Goal: Task Accomplishment & Management: Manage account settings

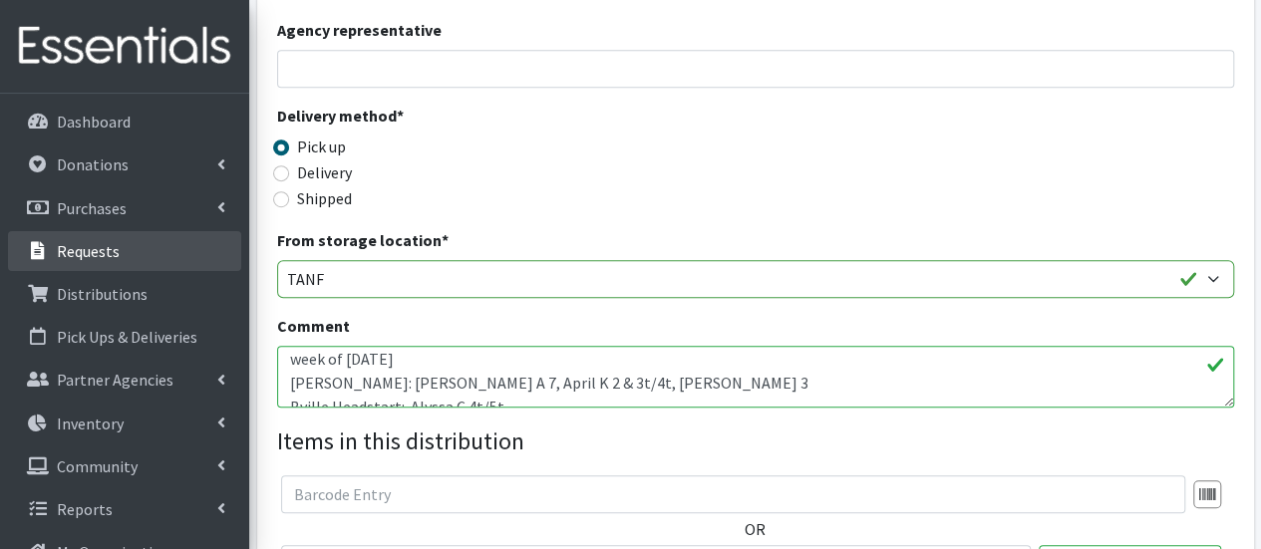
scroll to position [467, 0]
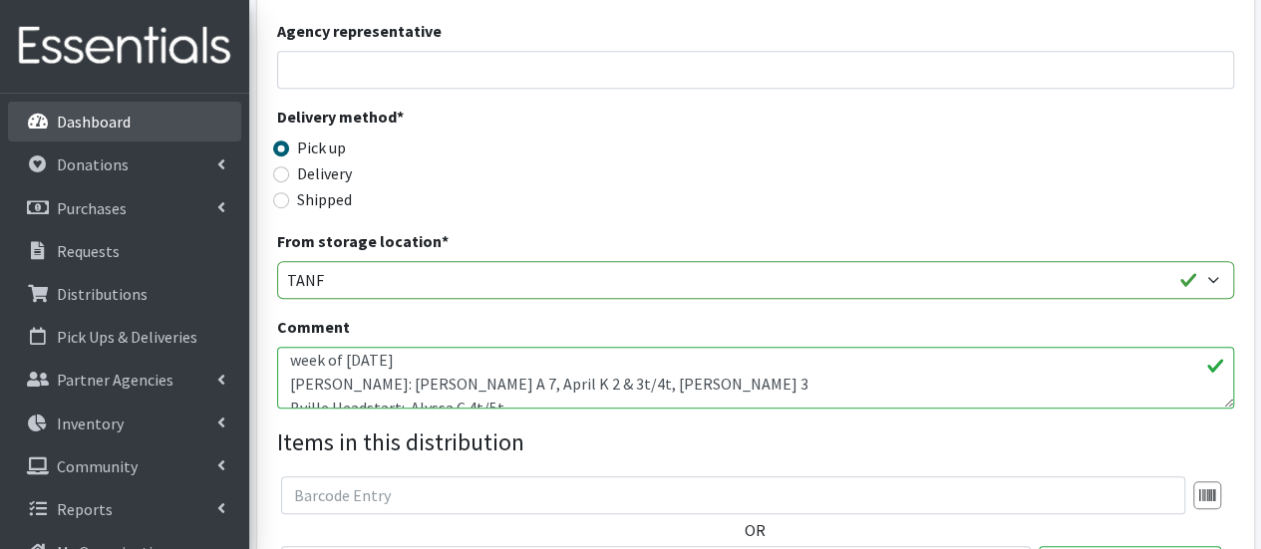
click at [110, 119] on p "Dashboard" at bounding box center [94, 122] width 74 height 20
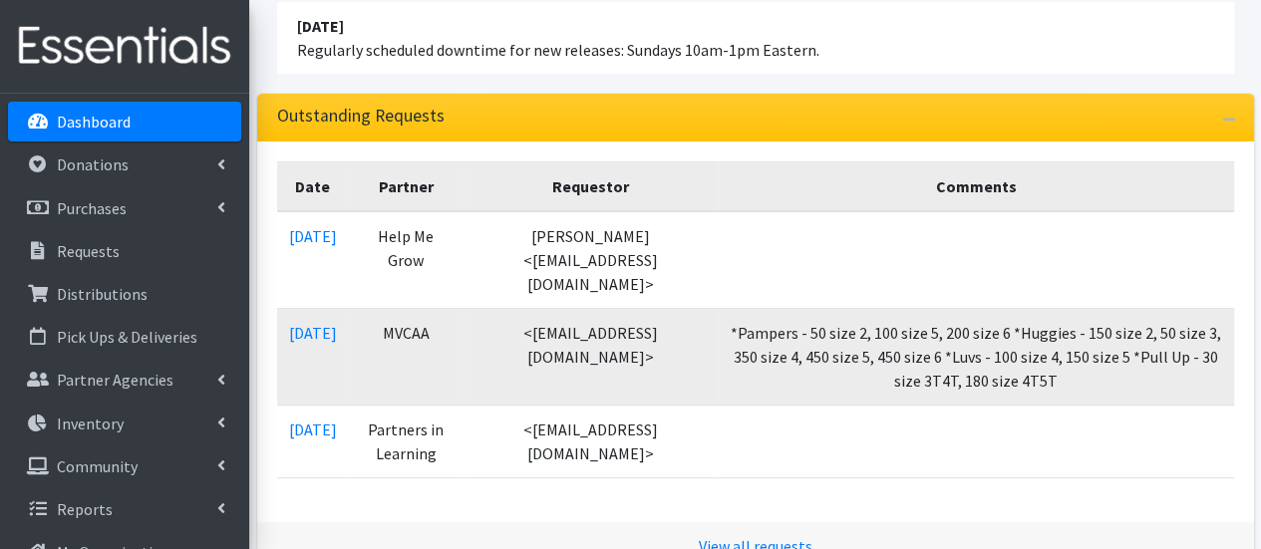
scroll to position [153, 0]
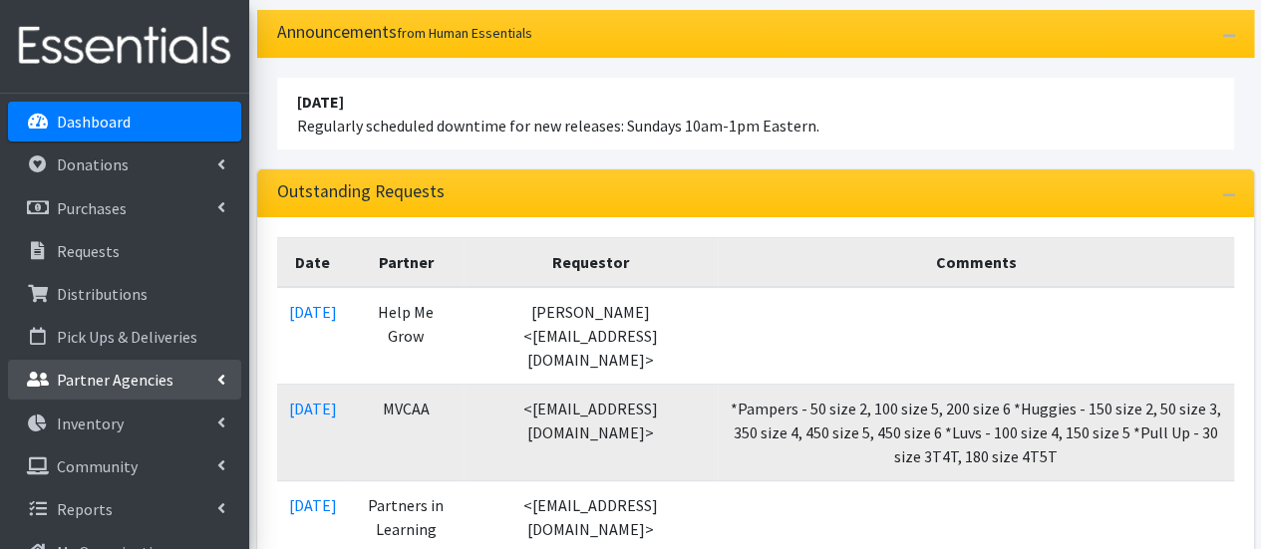
click at [124, 394] on link "Partner Agencies" at bounding box center [124, 380] width 233 height 40
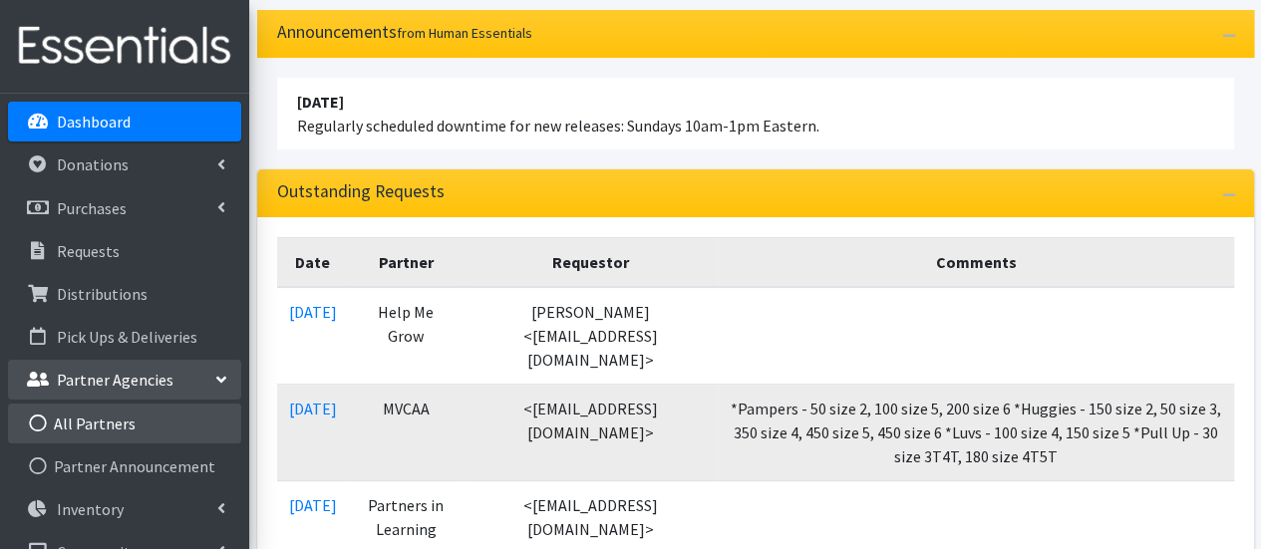
click at [126, 422] on link "All Partners" at bounding box center [124, 424] width 233 height 40
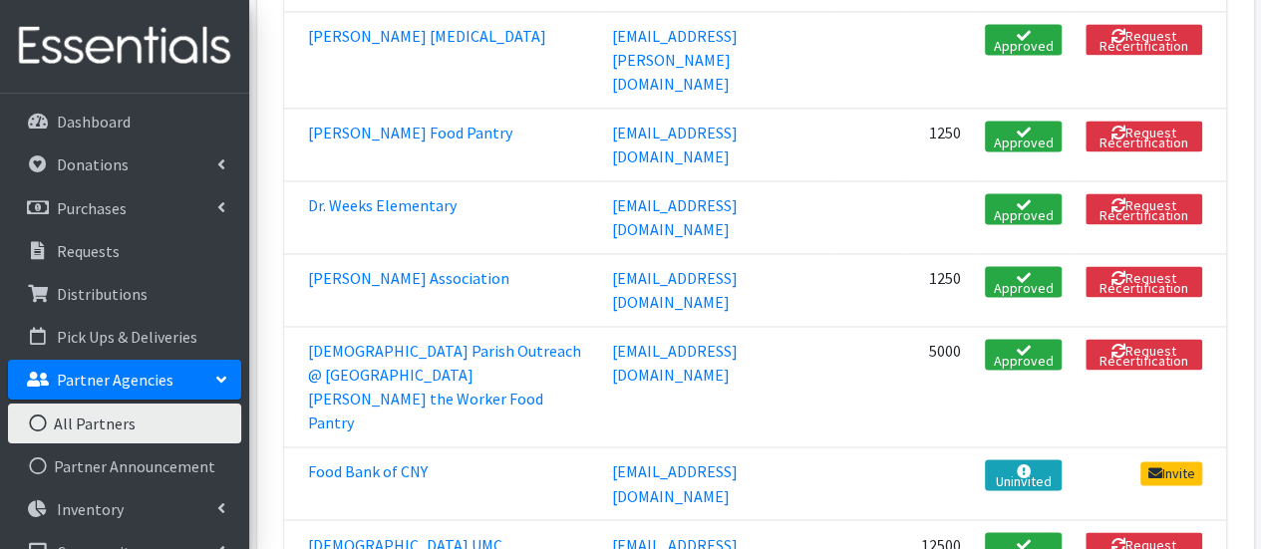
scroll to position [1414, 0]
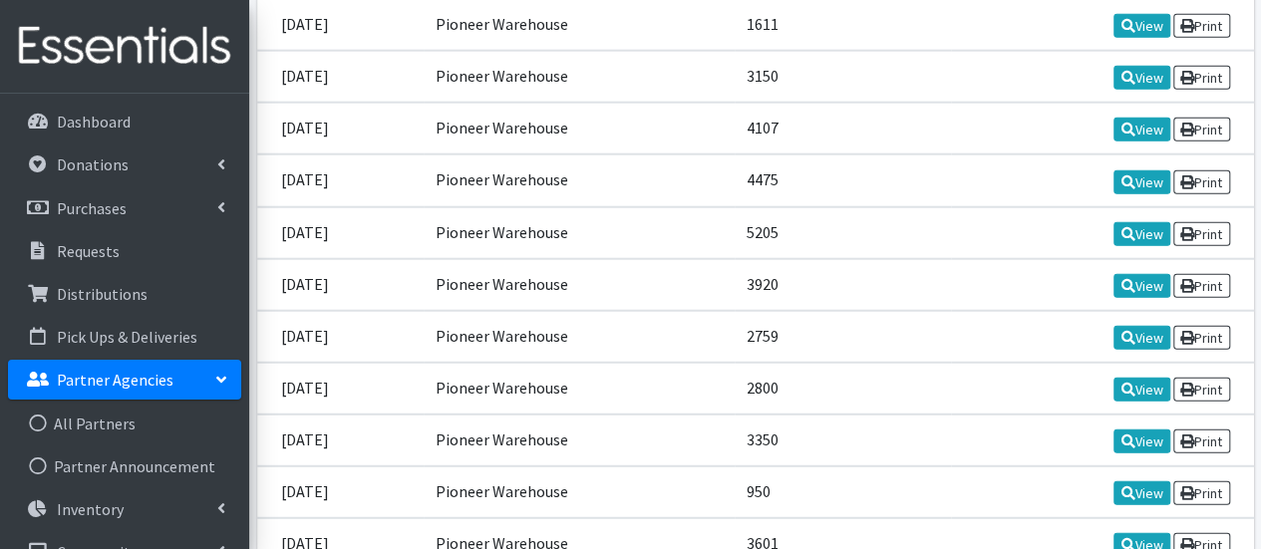
scroll to position [2433, 0]
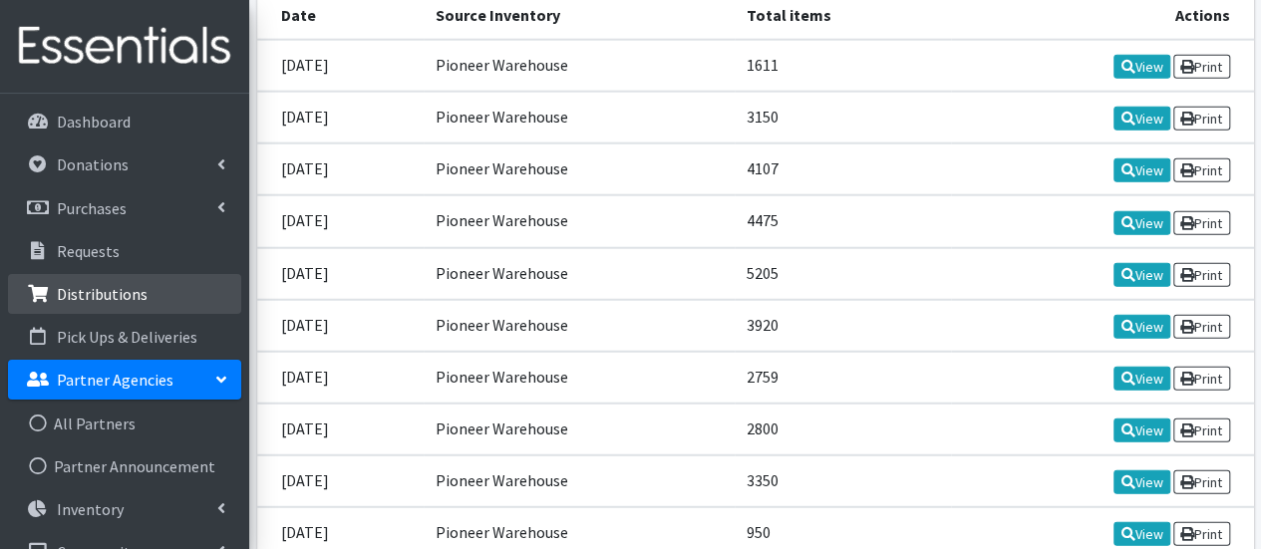
click at [135, 306] on link "Distributions" at bounding box center [124, 294] width 233 height 40
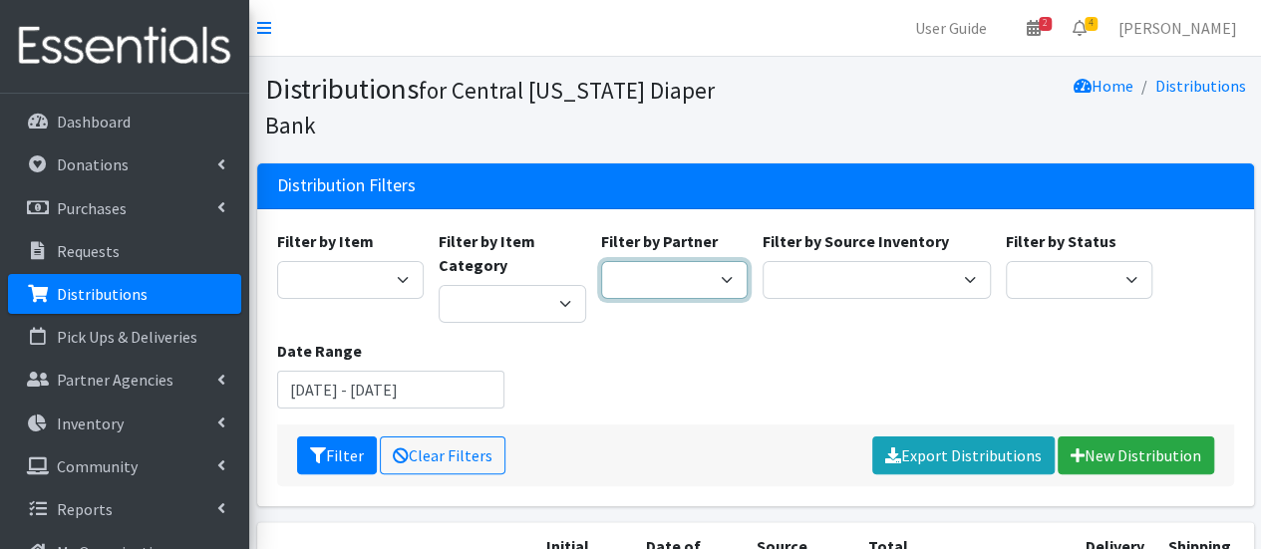
click at [718, 261] on select "All Saints Church Baby Momma Association Bellegrove Missionary Baptist Church F…" at bounding box center [675, 280] width 148 height 38
select select "299"
click at [601, 261] on select "All Saints Church Baby Momma Association Bellegrove Missionary Baptist Church F…" at bounding box center [675, 280] width 148 height 38
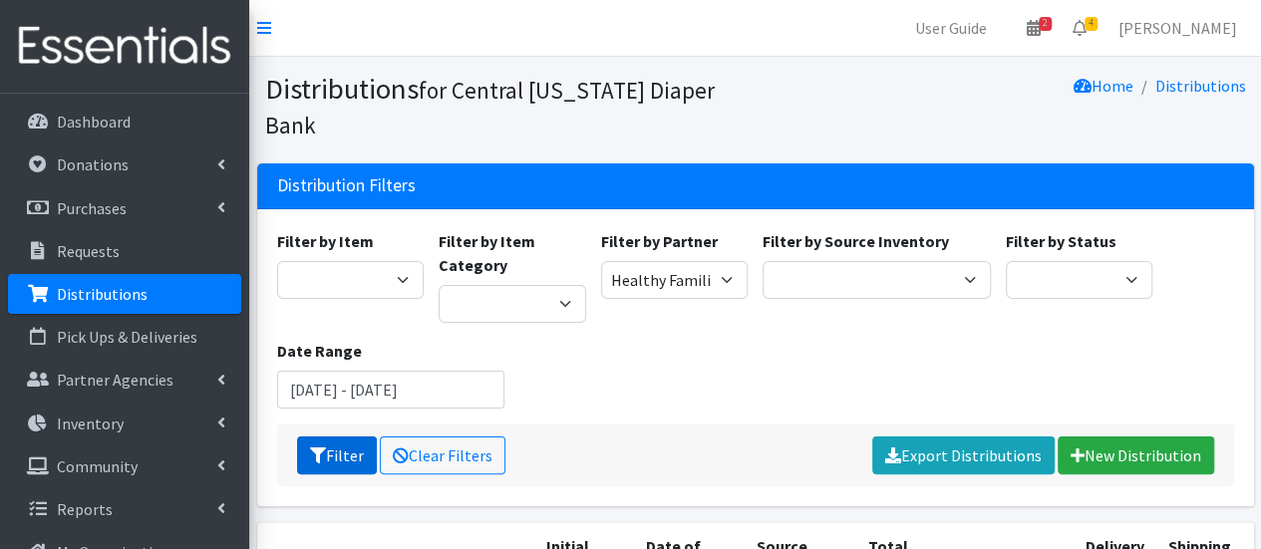
click at [331, 437] on button "Filter" at bounding box center [337, 456] width 80 height 38
click at [331, 425] on div "Filter Clear Filters Export Distributions New Distribution" at bounding box center [755, 456] width 957 height 62
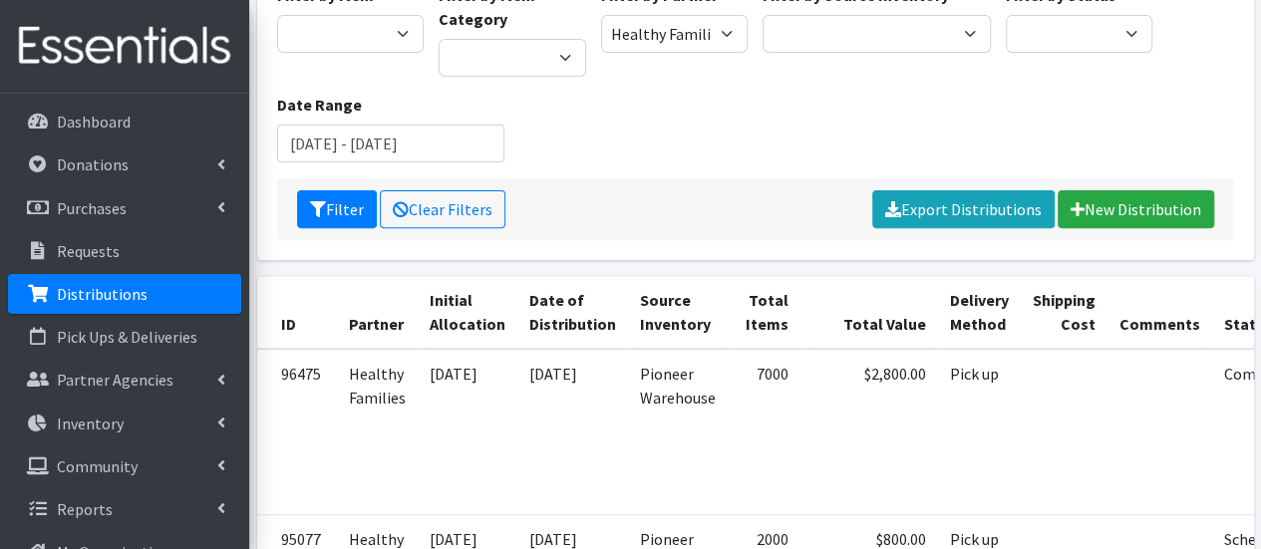
scroll to position [319, 0]
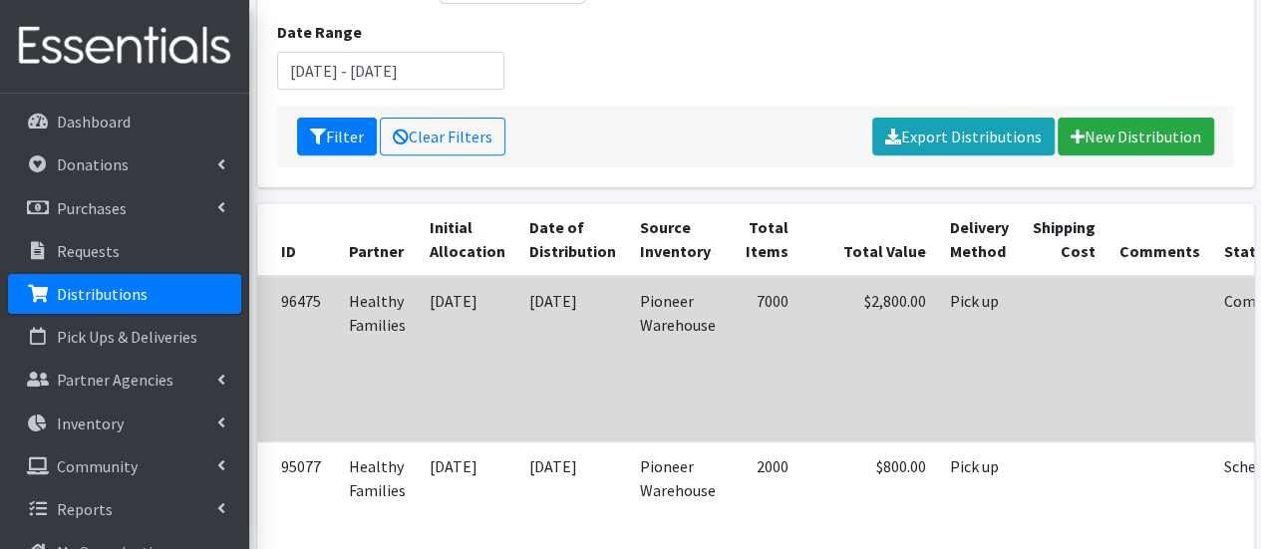
click at [538, 374] on td "09/15/2025" at bounding box center [572, 358] width 111 height 165
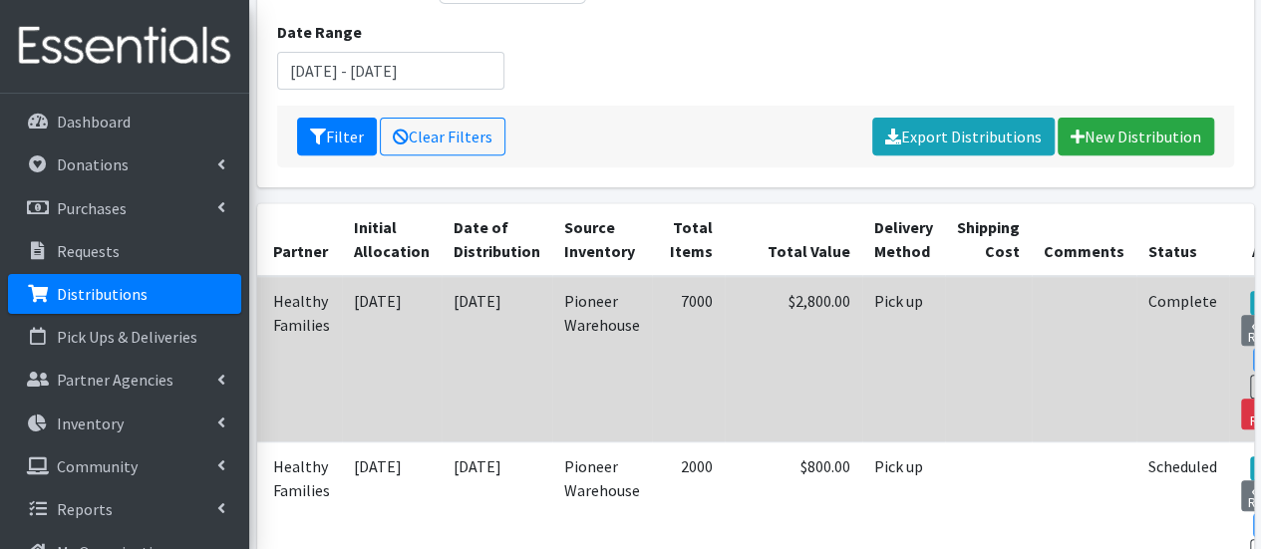
scroll to position [0, 83]
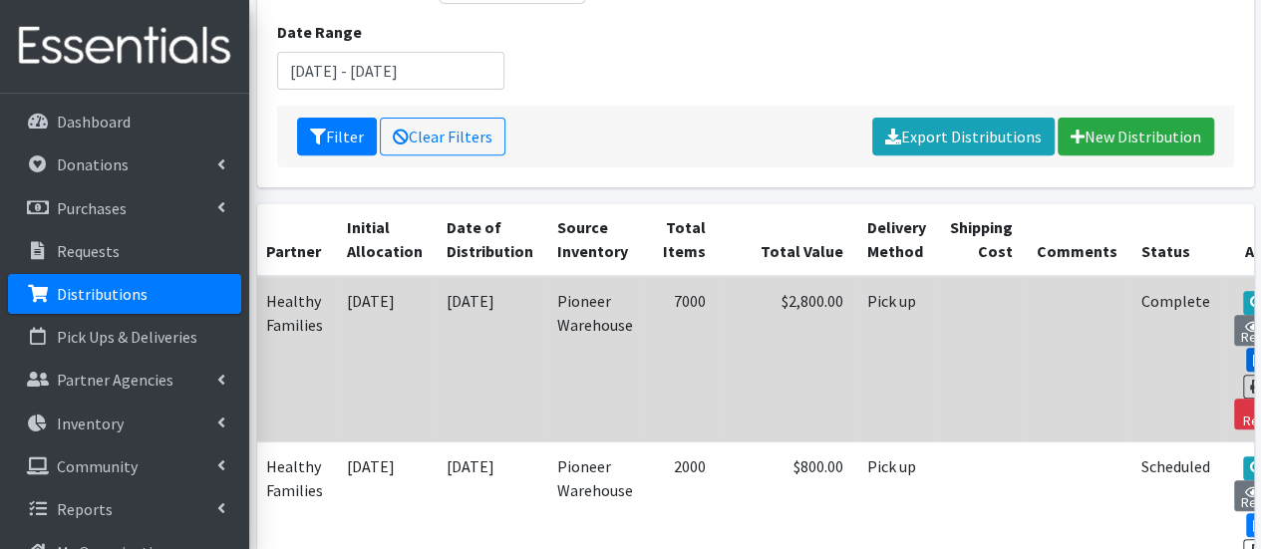
click at [1246, 348] on link "Edit" at bounding box center [1273, 360] width 54 height 24
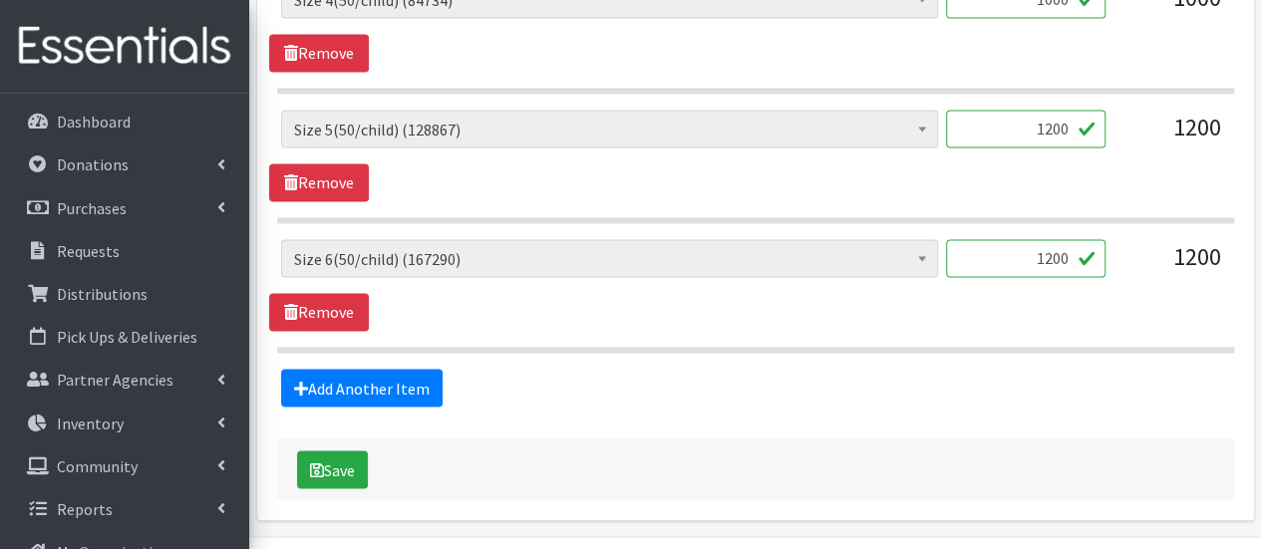
scroll to position [1614, 0]
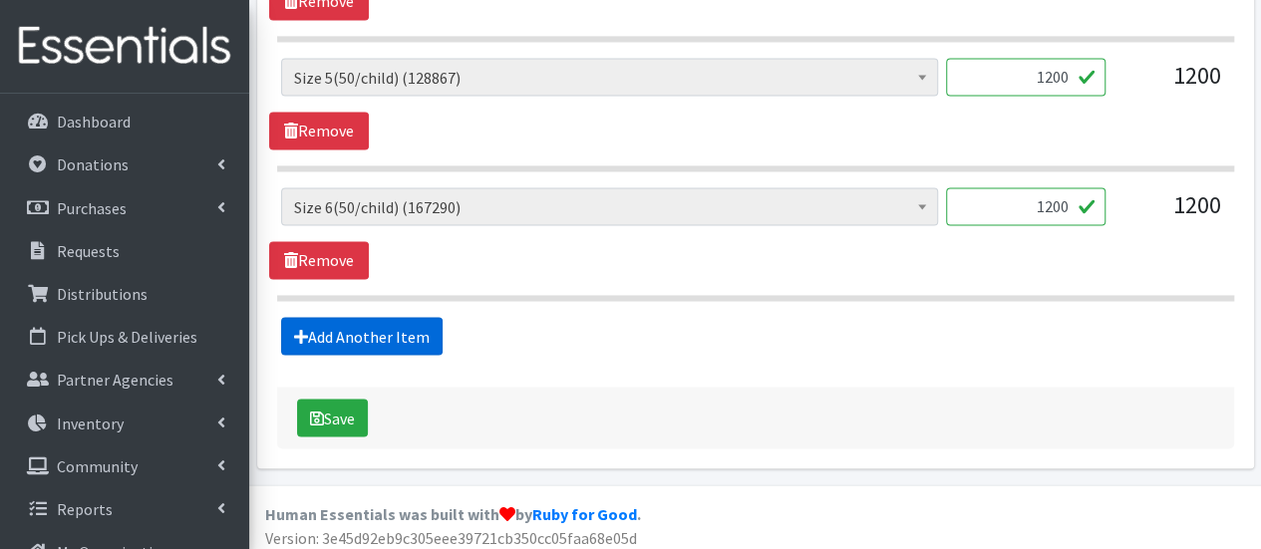
click at [314, 320] on link "Add Another Item" at bounding box center [361, 336] width 161 height 38
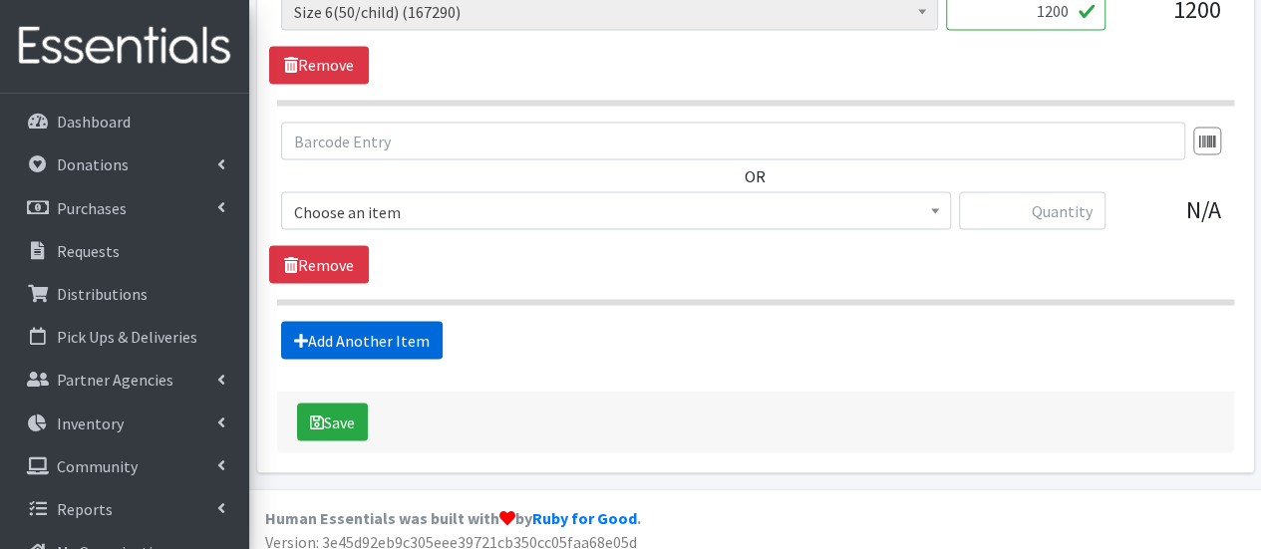
scroll to position [1812, 0]
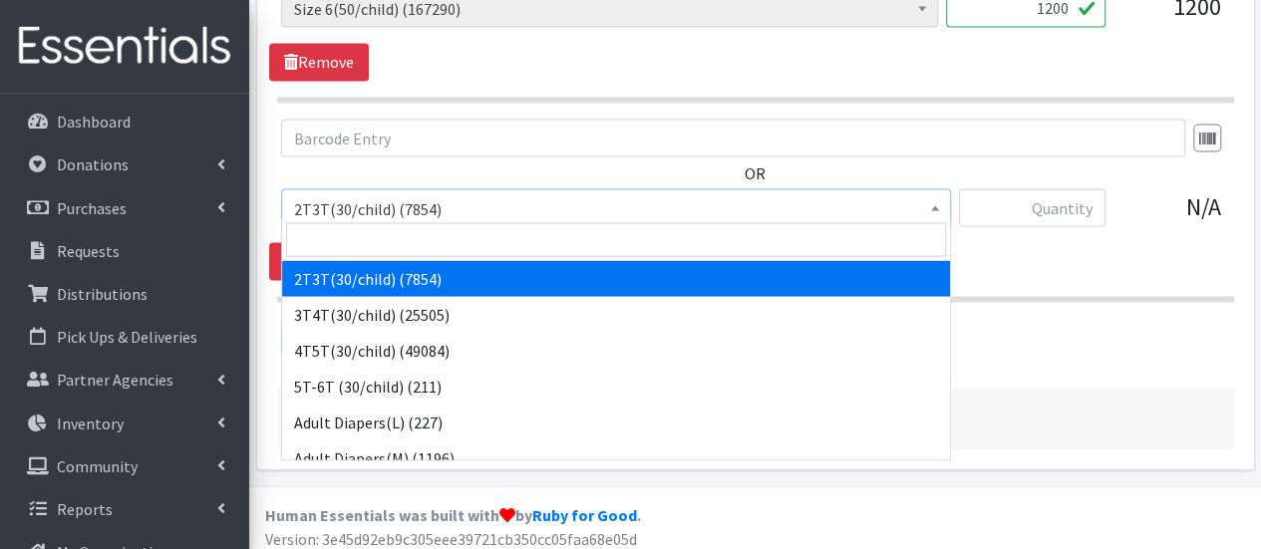
click at [377, 211] on span "2T3T(30/child) (7854)" at bounding box center [616, 208] width 644 height 28
click at [375, 249] on input "search" at bounding box center [616, 239] width 660 height 34
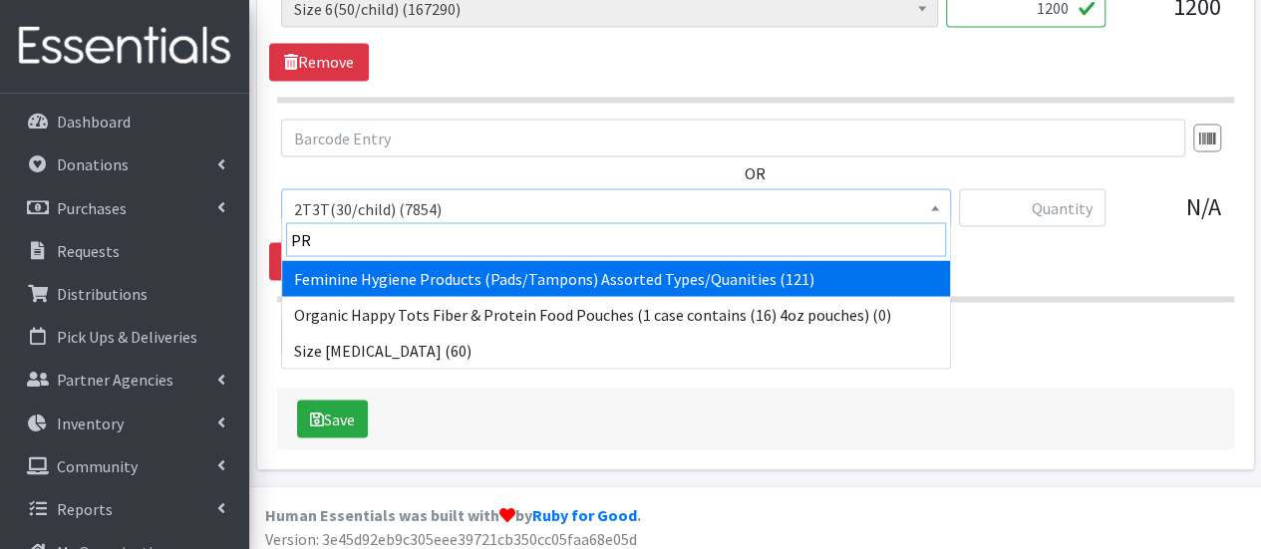
type input "PRE"
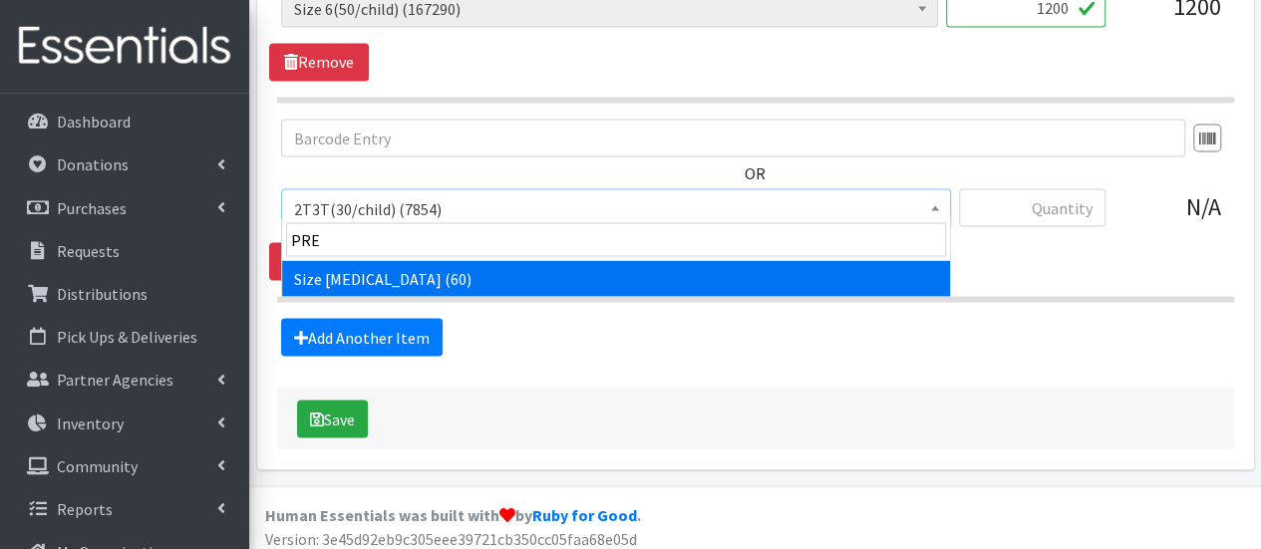
select select "6007"
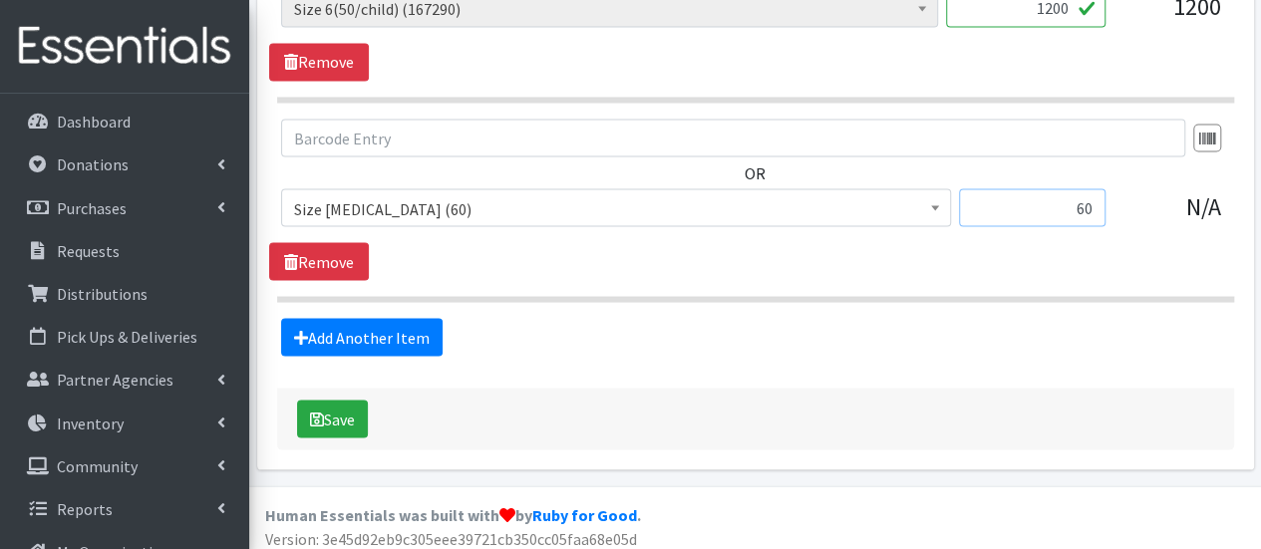
type input "60"
click at [349, 406] on button "Save" at bounding box center [332, 419] width 71 height 38
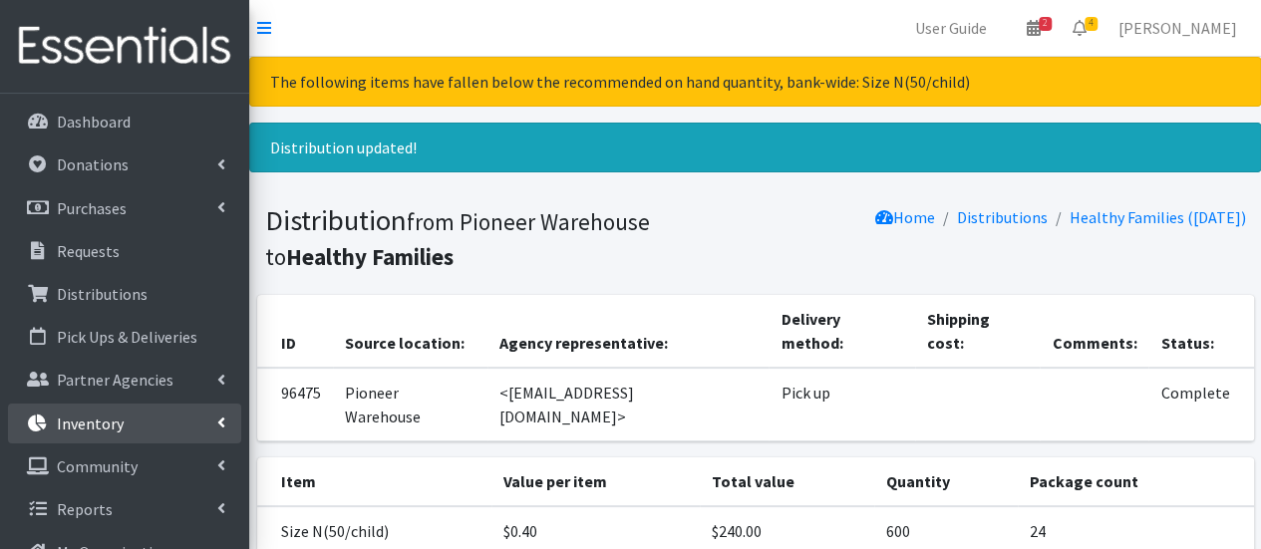
click at [161, 432] on link "Inventory" at bounding box center [124, 424] width 233 height 40
click at [161, 462] on link "Items & Inventory" at bounding box center [124, 467] width 233 height 40
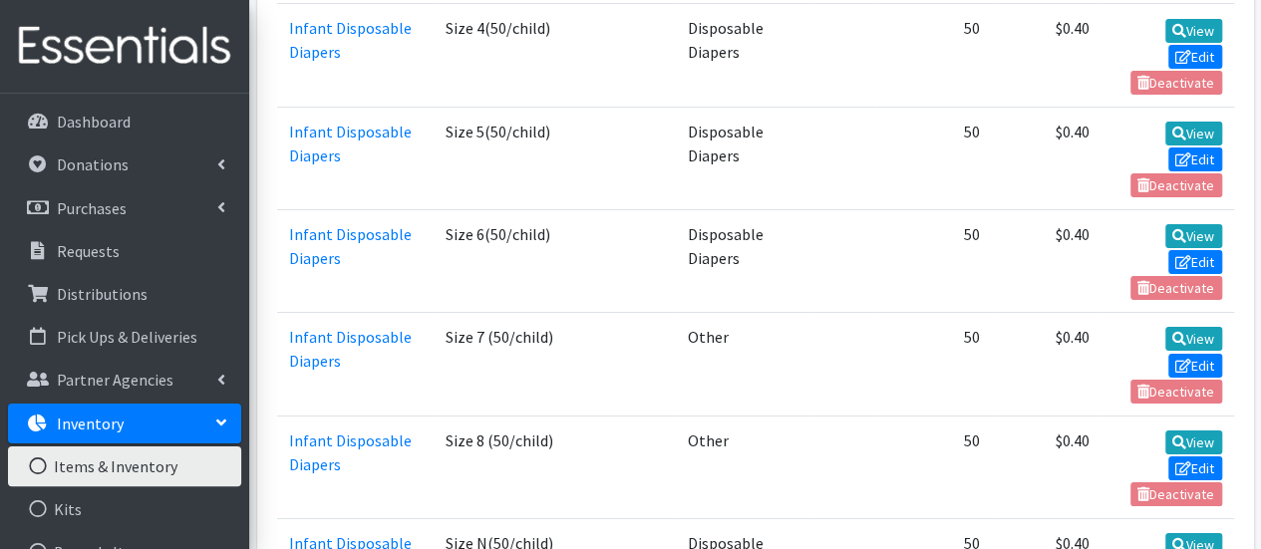
scroll to position [3628, 0]
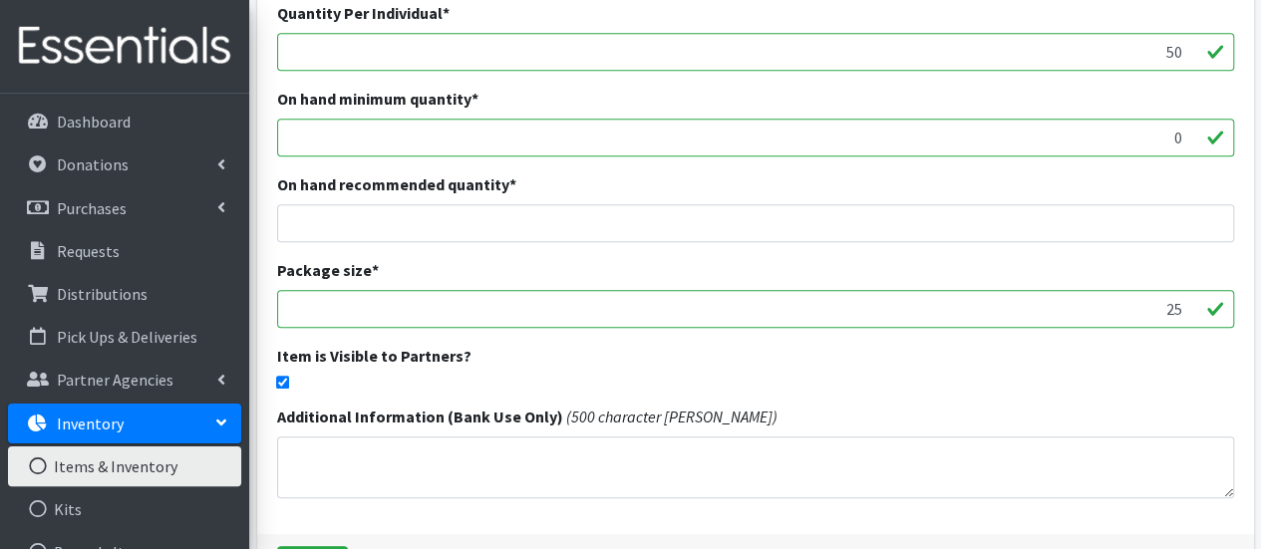
scroll to position [518, 0]
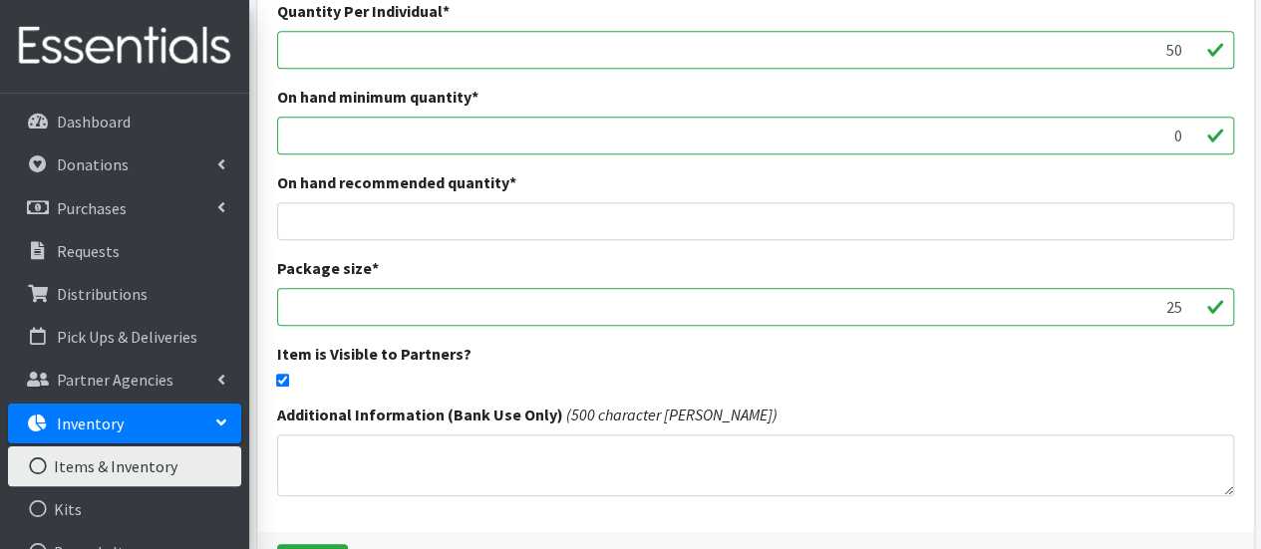
click at [274, 382] on div "Name * Size Preemie Category Formula Adult Diapers/Products Infant Disposable D…" at bounding box center [755, 71] width 997 height 921
click at [278, 376] on input "checkbox" at bounding box center [282, 380] width 13 height 13
checkbox input "false"
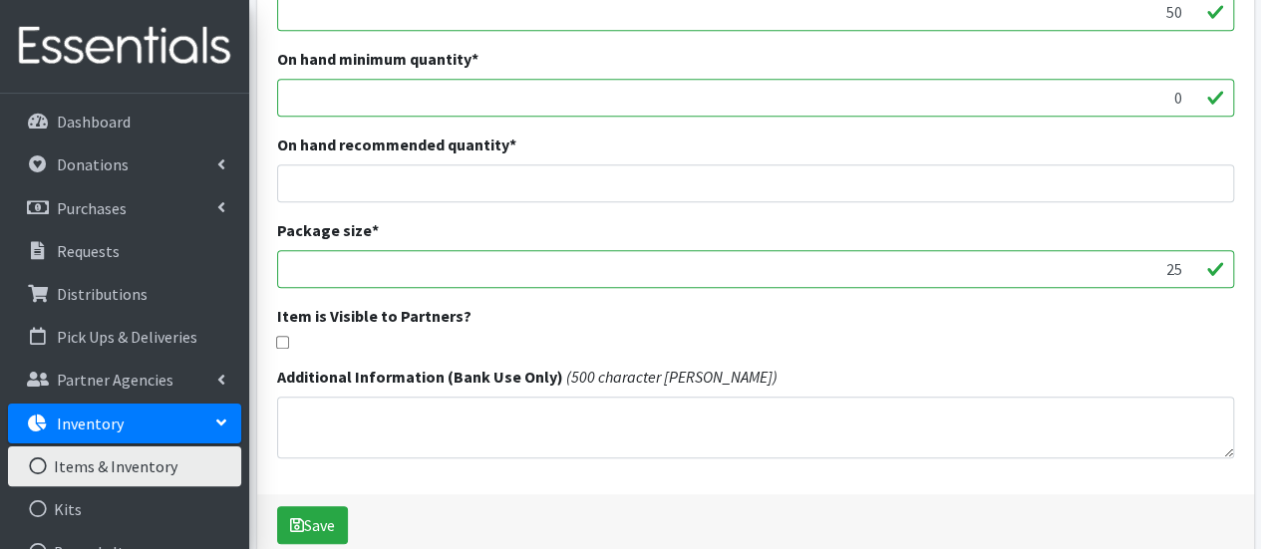
scroll to position [558, 0]
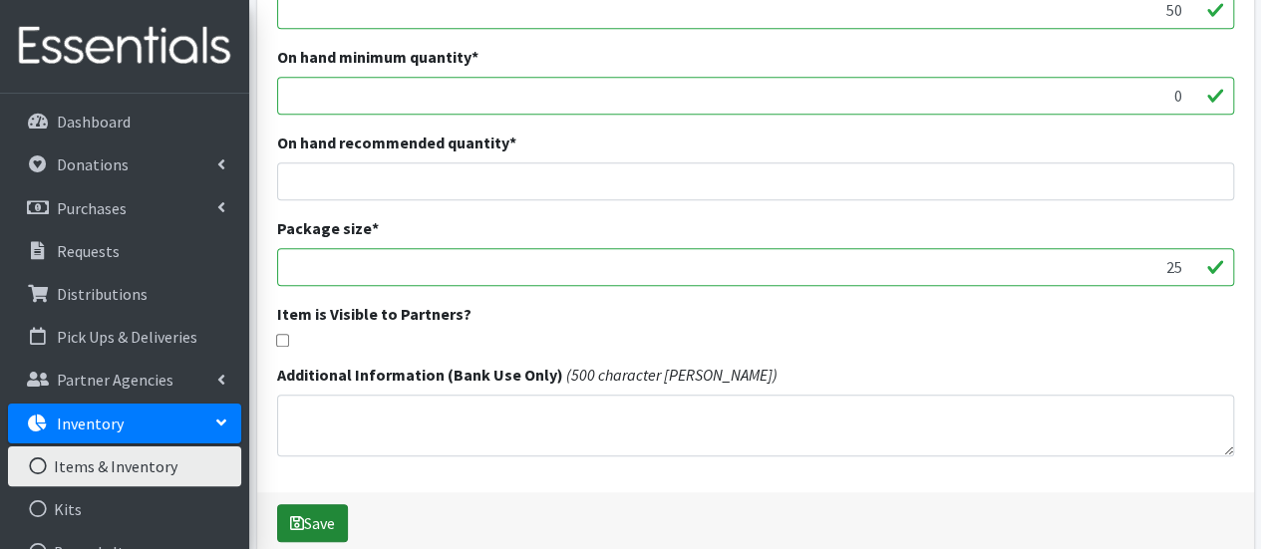
click at [297, 525] on icon "submit" at bounding box center [297, 523] width 14 height 16
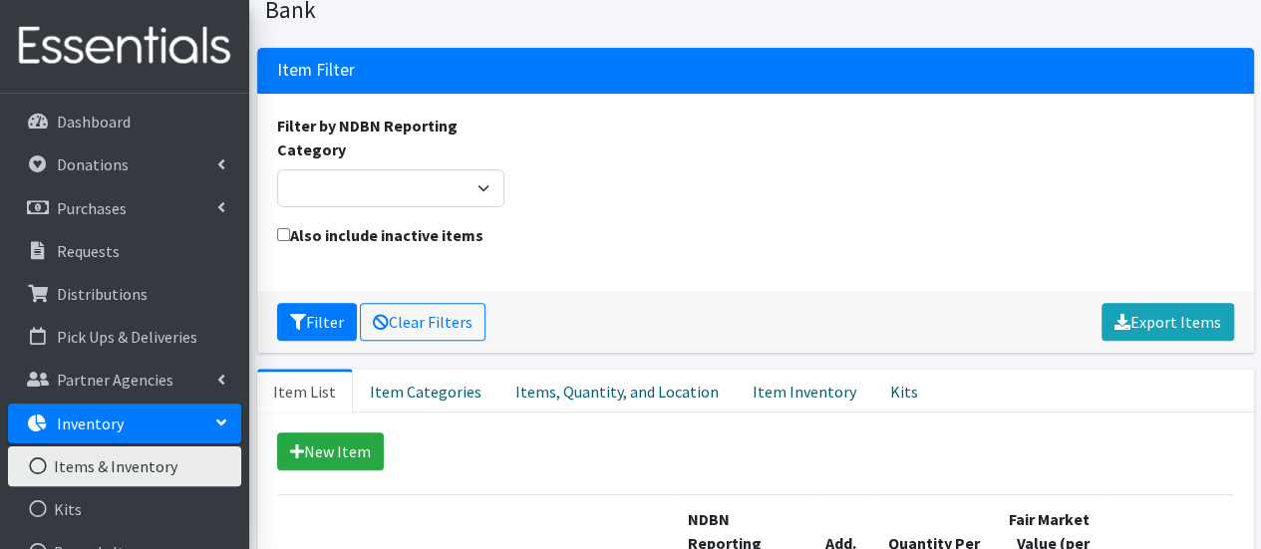
scroll to position [173, 0]
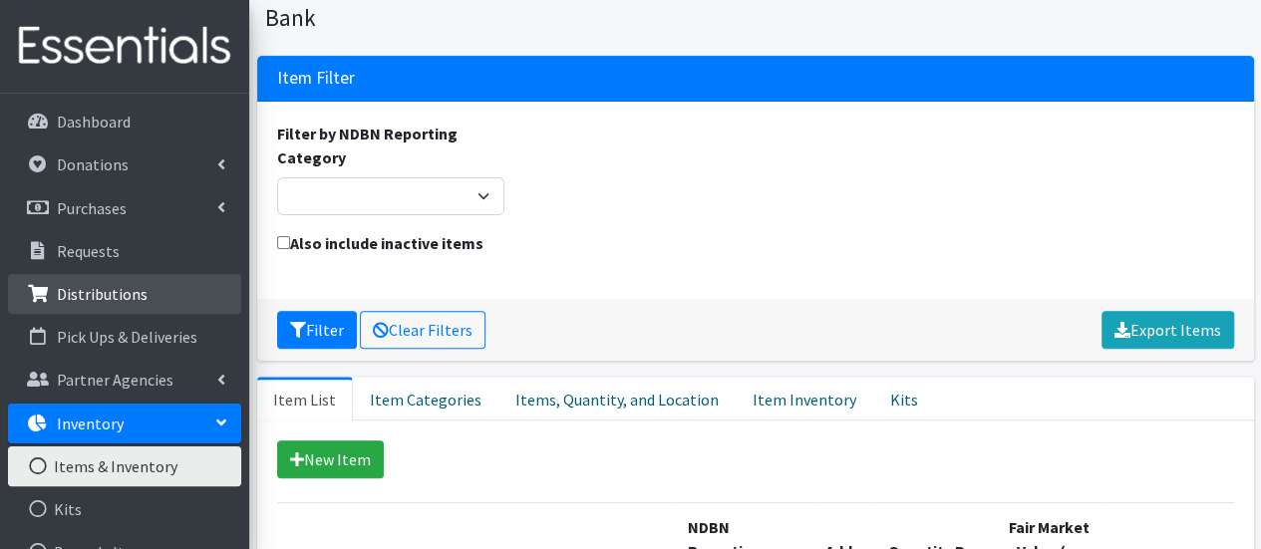
click at [155, 278] on link "Distributions" at bounding box center [124, 294] width 233 height 40
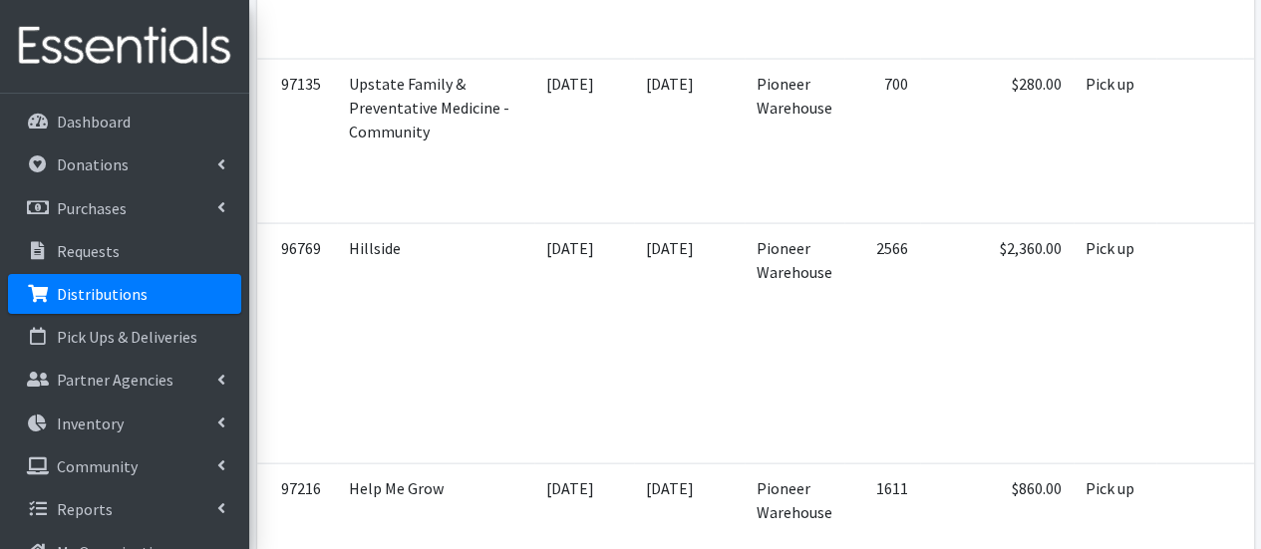
scroll to position [1896, 0]
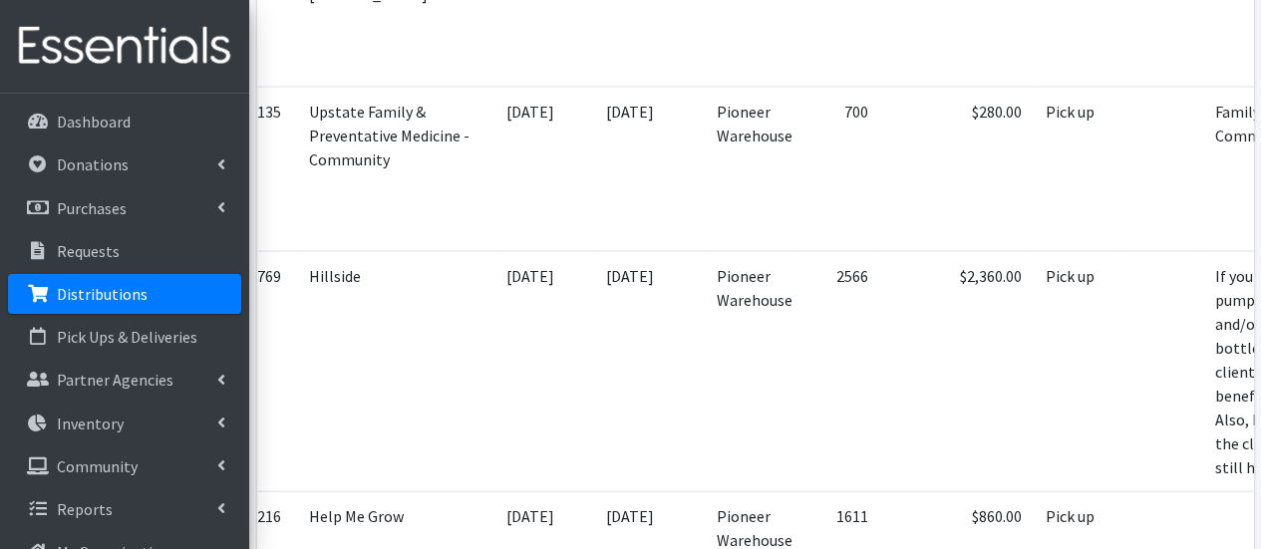
scroll to position [0, 176]
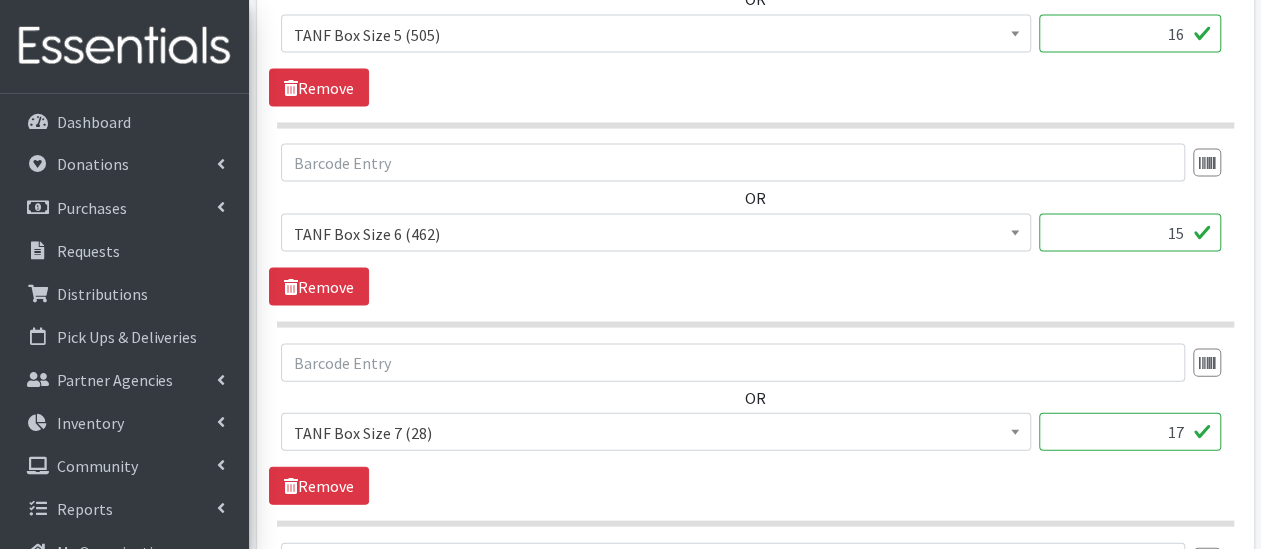
scroll to position [2013, 0]
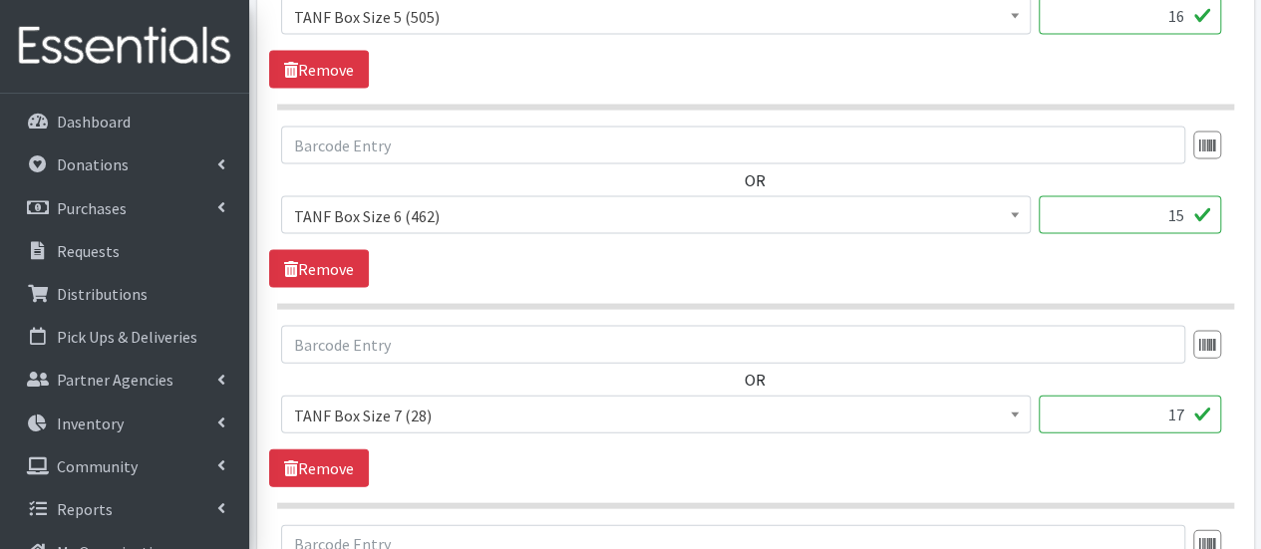
click at [1183, 406] on input "17" at bounding box center [1130, 415] width 182 height 38
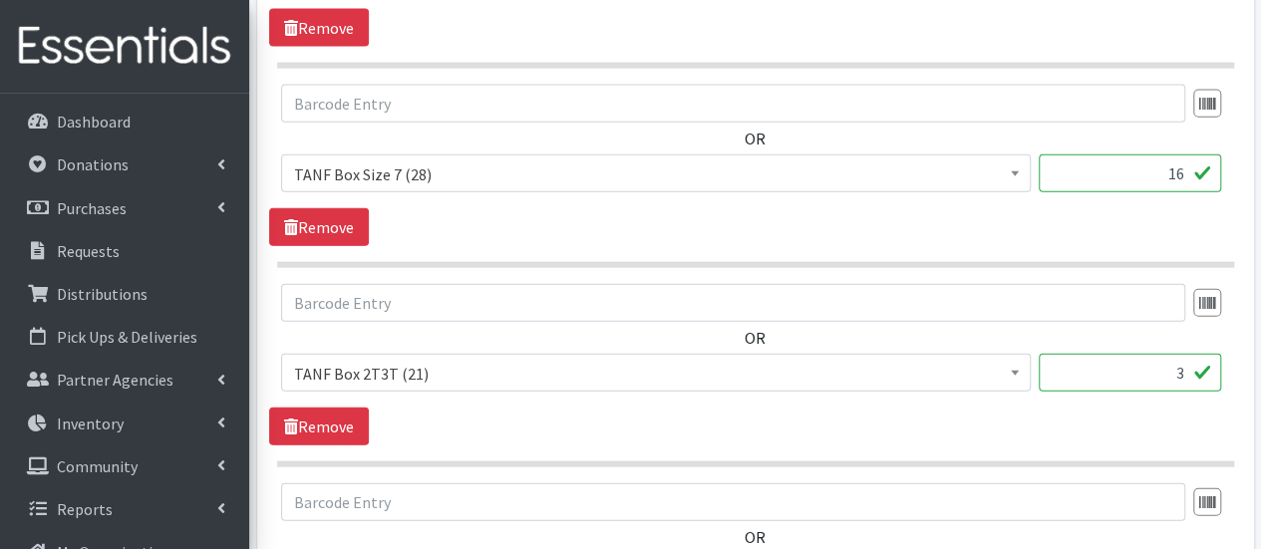
scroll to position [2263, 0]
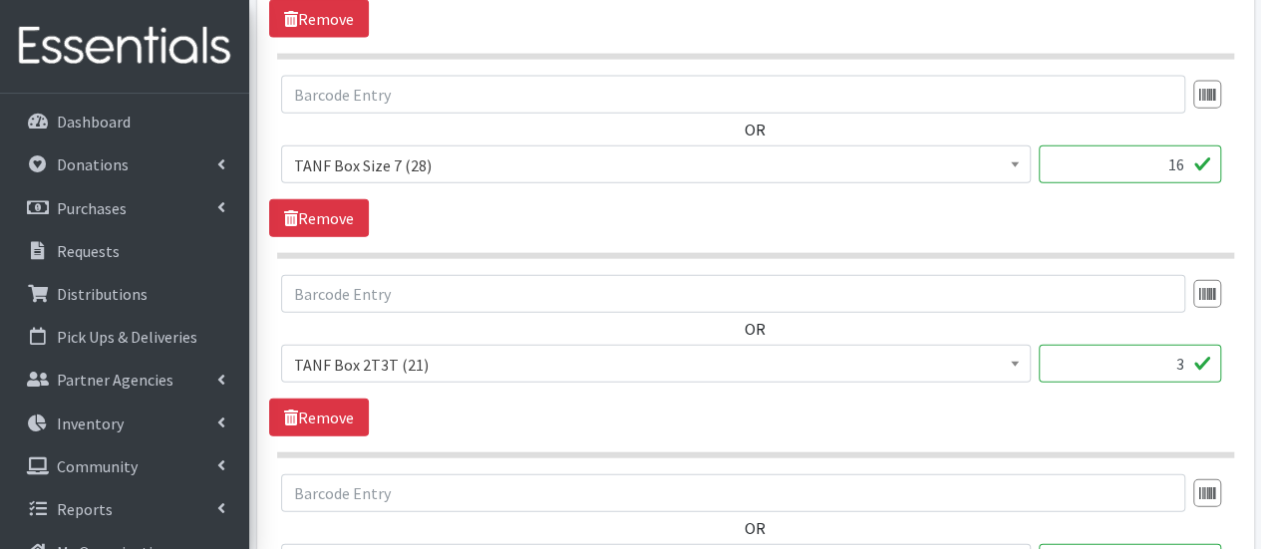
type input "16"
drag, startPoint x: 1172, startPoint y: 357, endPoint x: 1185, endPoint y: 360, distance: 13.3
click at [1185, 360] on input "3" at bounding box center [1130, 364] width 182 height 38
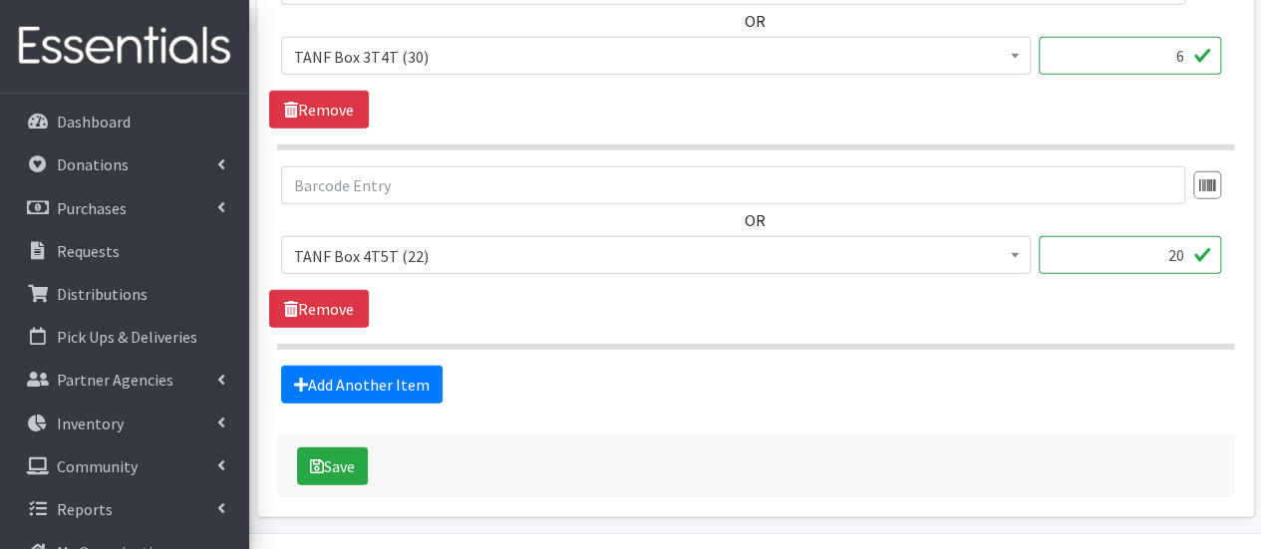
scroll to position [2775, 0]
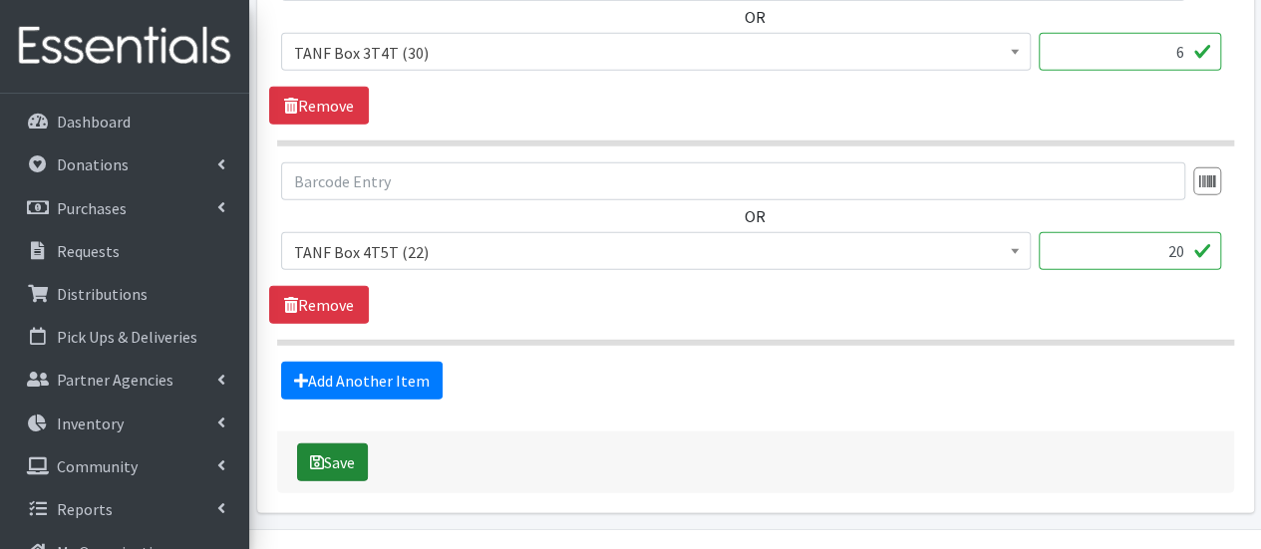
type input "2"
click at [353, 444] on button "Save" at bounding box center [332, 463] width 71 height 38
click at [353, 440] on div "Save" at bounding box center [755, 463] width 957 height 62
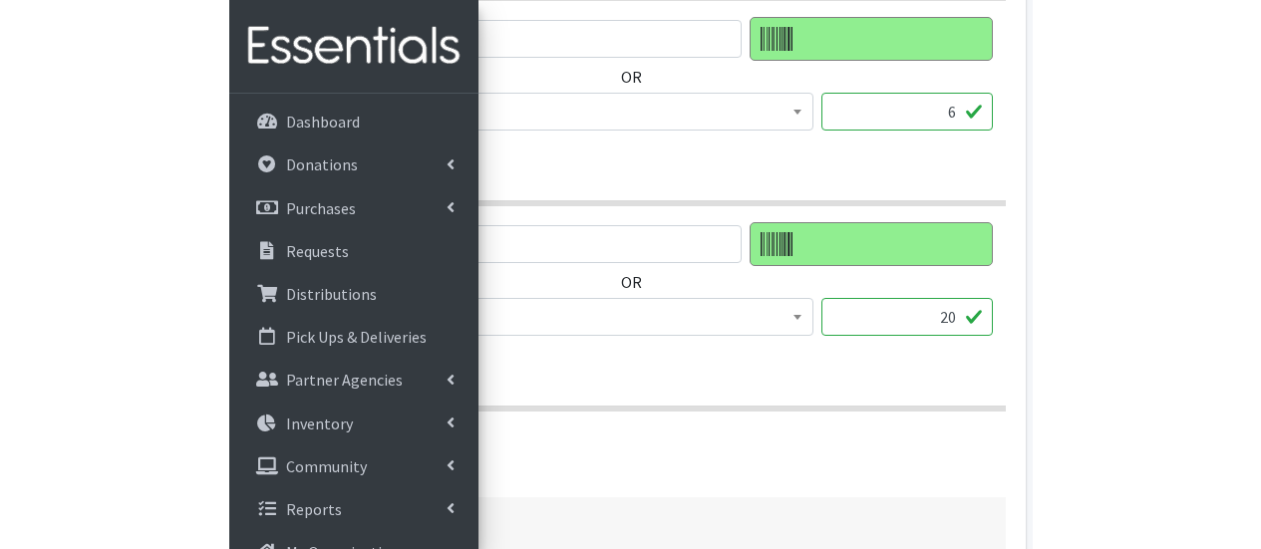
scroll to position [2693, 0]
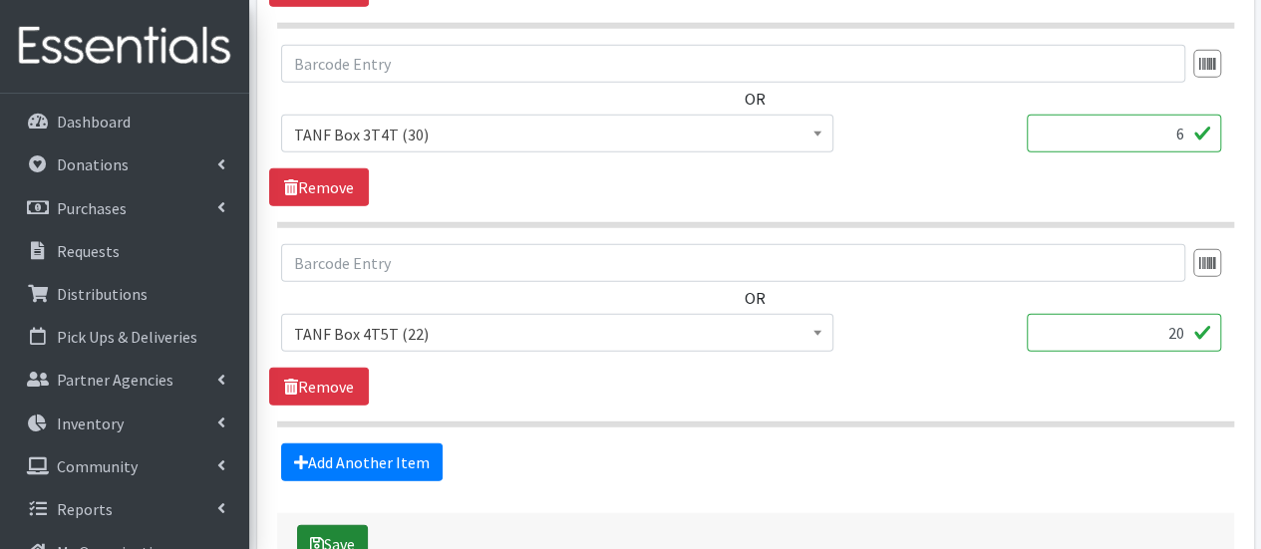
click at [340, 527] on button "Save" at bounding box center [332, 544] width 71 height 38
click at [340, 527] on div "Saving" at bounding box center [755, 544] width 957 height 62
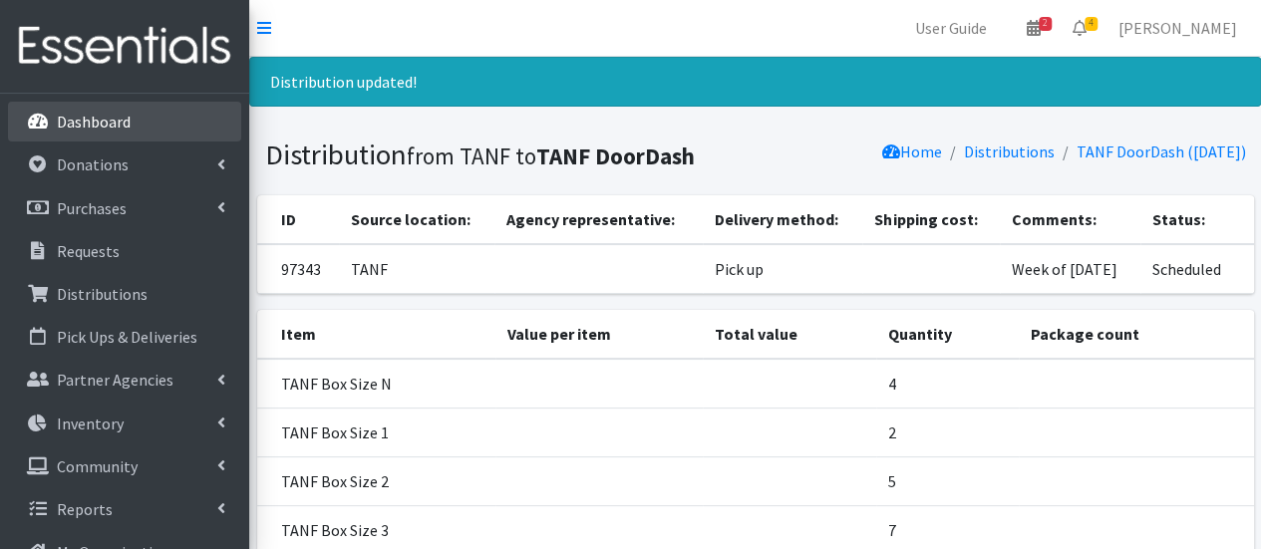
click at [134, 109] on link "Dashboard" at bounding box center [124, 122] width 233 height 40
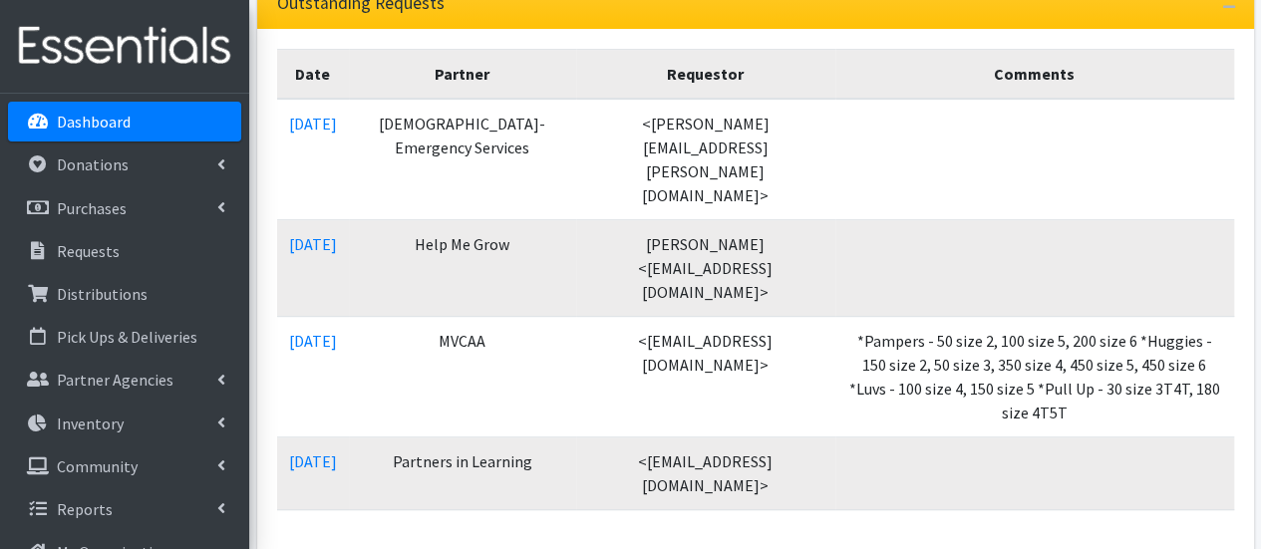
scroll to position [416, 0]
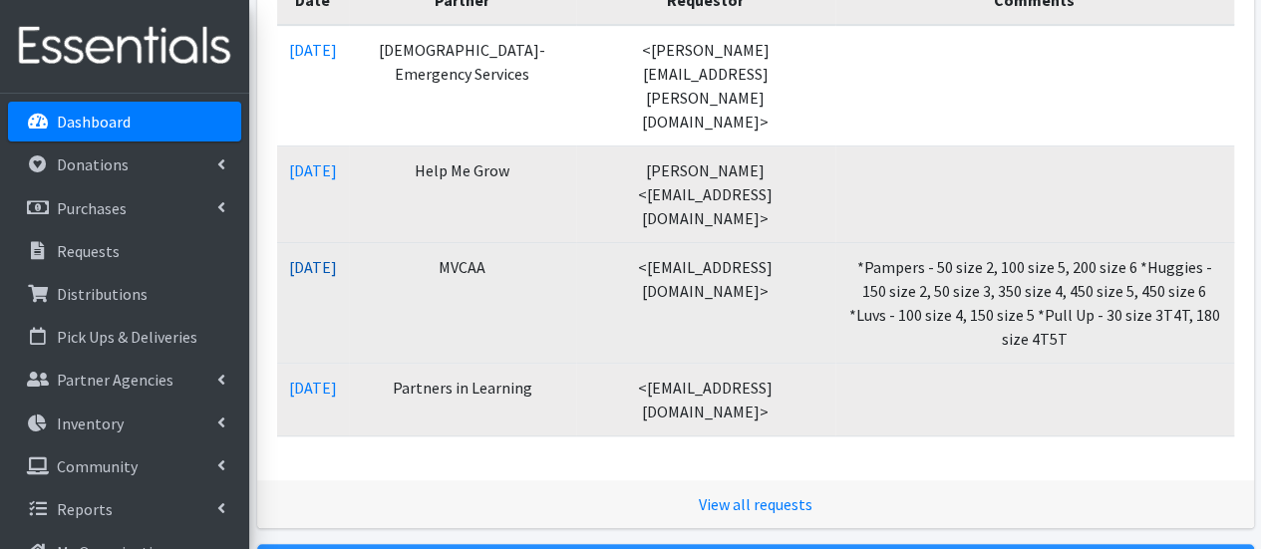
click at [322, 257] on link "[DATE]" at bounding box center [313, 267] width 48 height 20
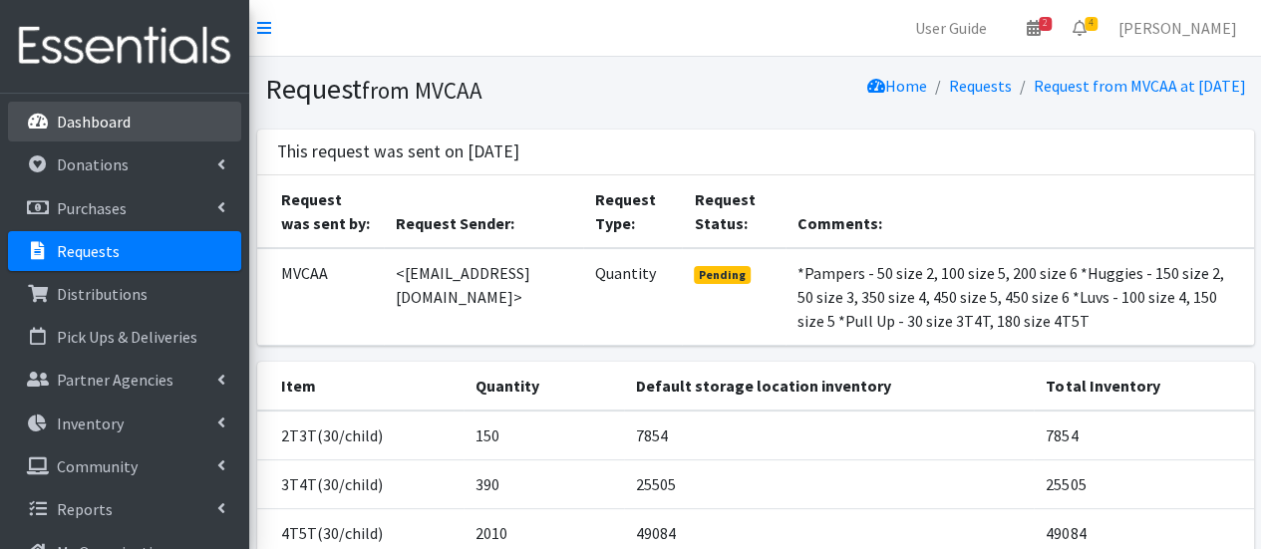
click at [159, 123] on link "Dashboard" at bounding box center [124, 122] width 233 height 40
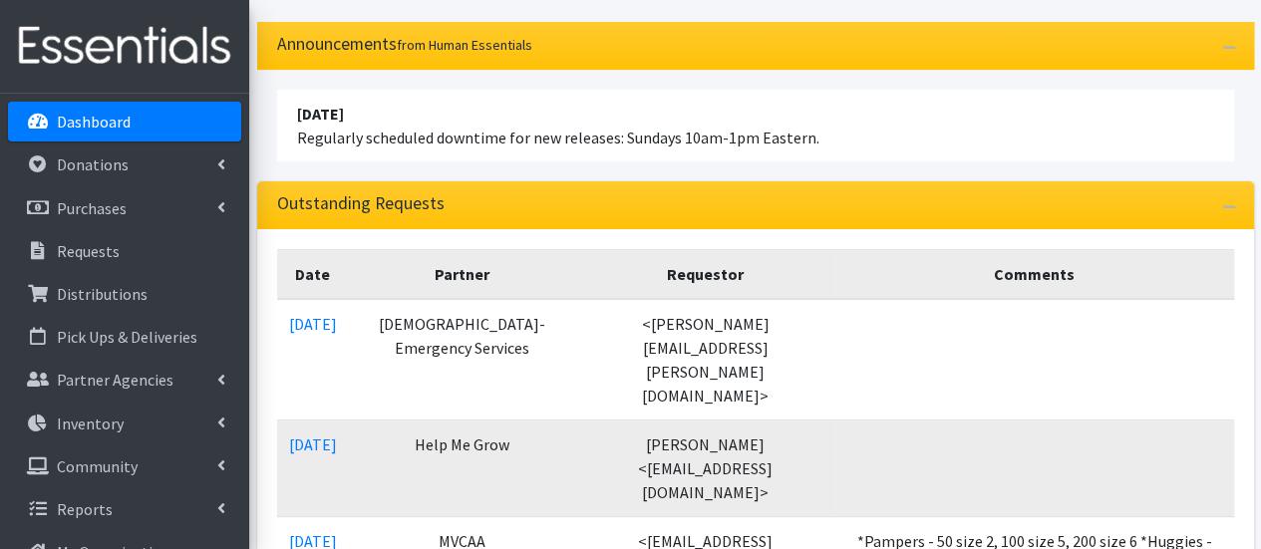
scroll to position [180, 0]
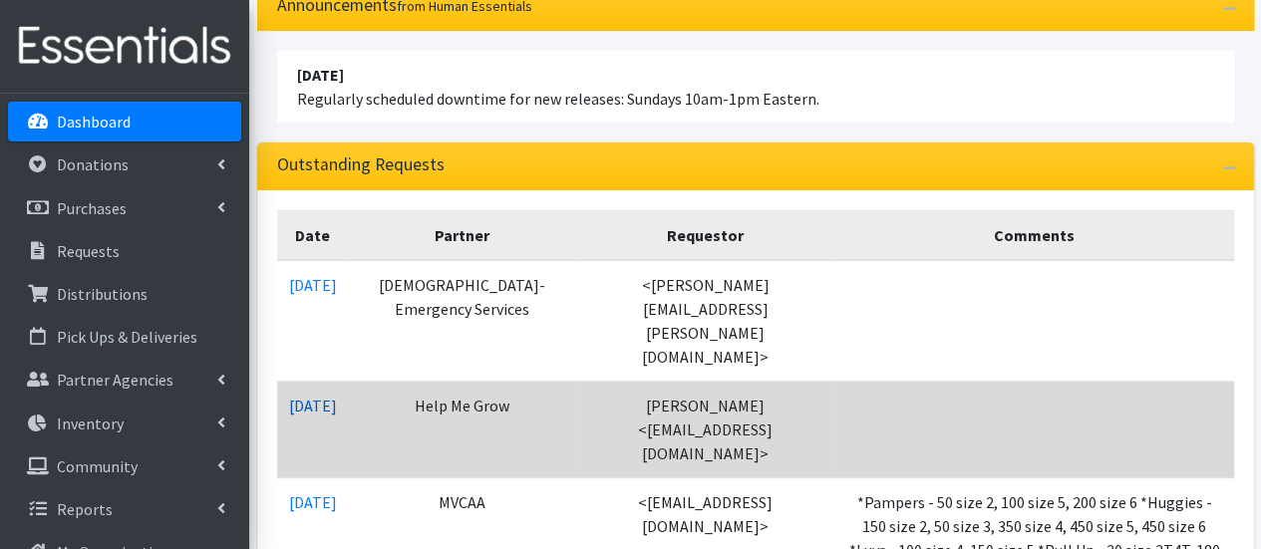
click at [299, 396] on link "[DATE]" at bounding box center [313, 406] width 48 height 20
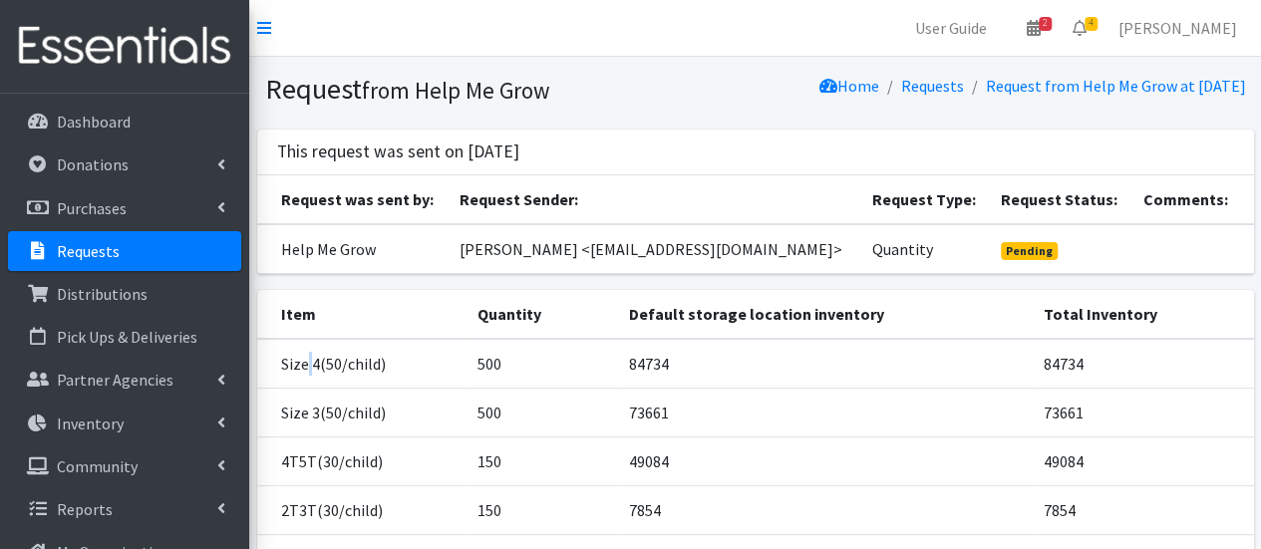
click at [303, 384] on td "Size 4(50/child)" at bounding box center [361, 364] width 209 height 50
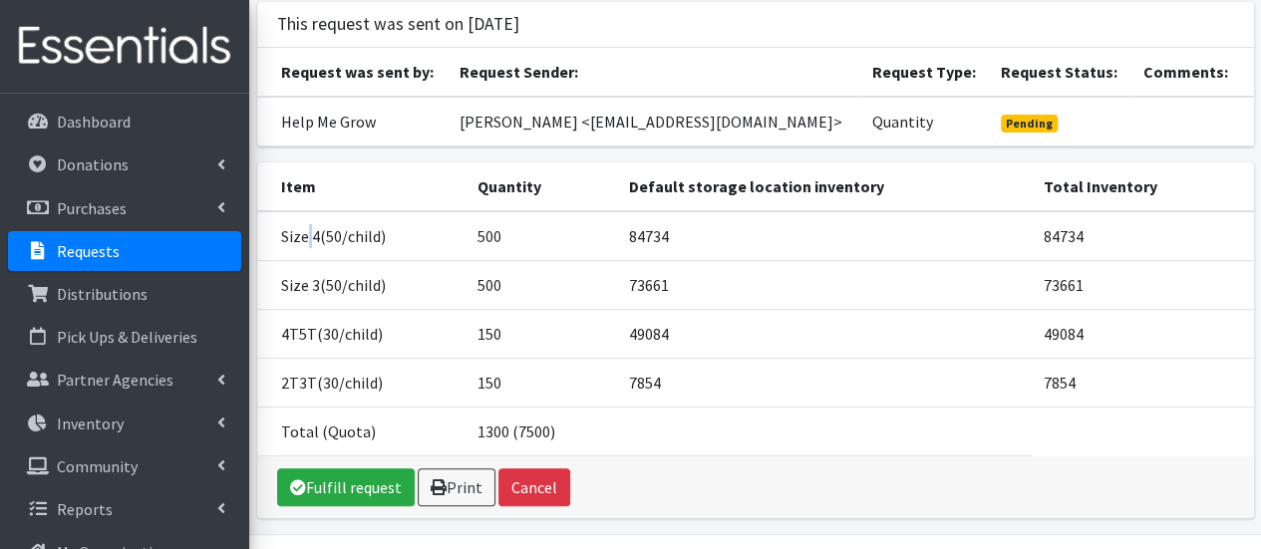
scroll to position [128, 0]
click at [344, 471] on link "Fulfill request" at bounding box center [346, 487] width 138 height 38
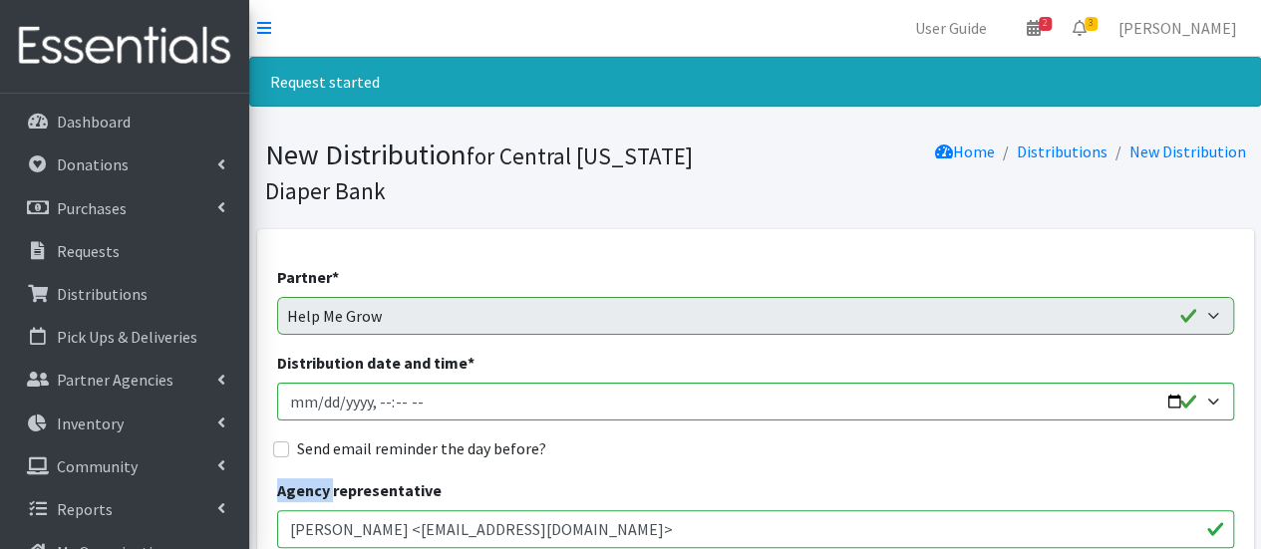
click at [317, 398] on input "Distribution date and time *" at bounding box center [755, 402] width 957 height 38
type input "21025-10-03T23:59"
type input "2025-10-03T13:59"
type input "2025-10-03T14:15"
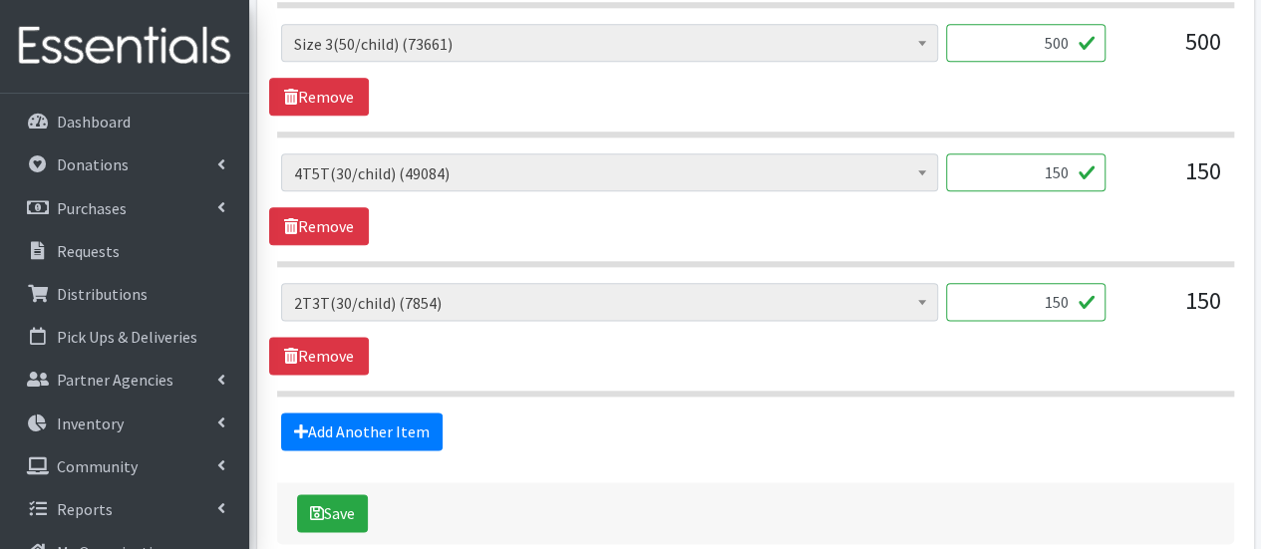
scroll to position [1112, 0]
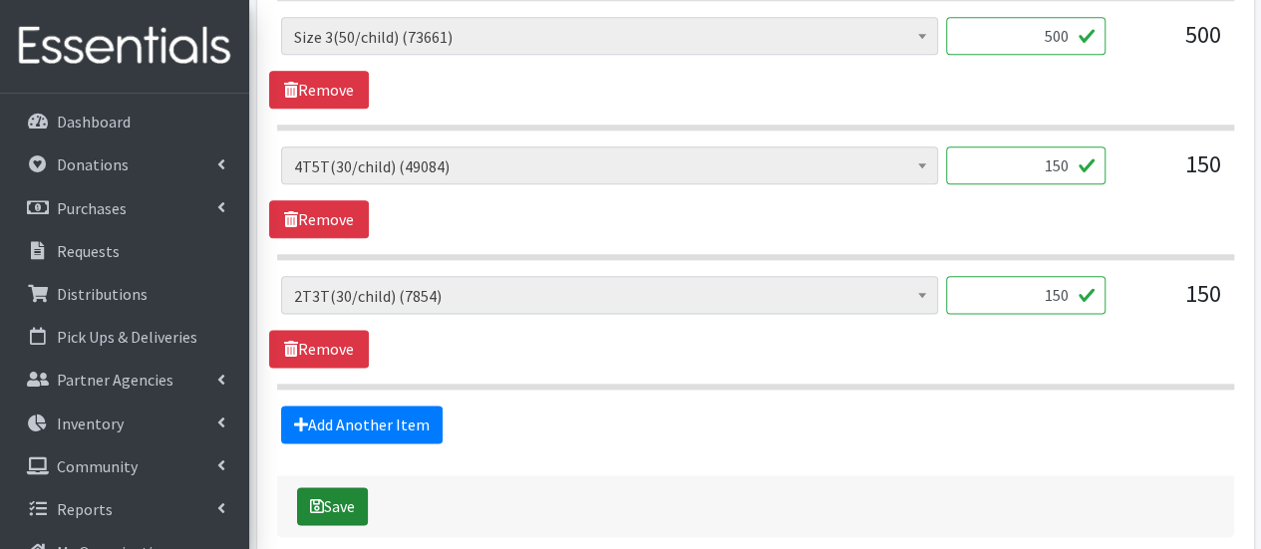
click at [335, 494] on button "Save" at bounding box center [332, 506] width 71 height 38
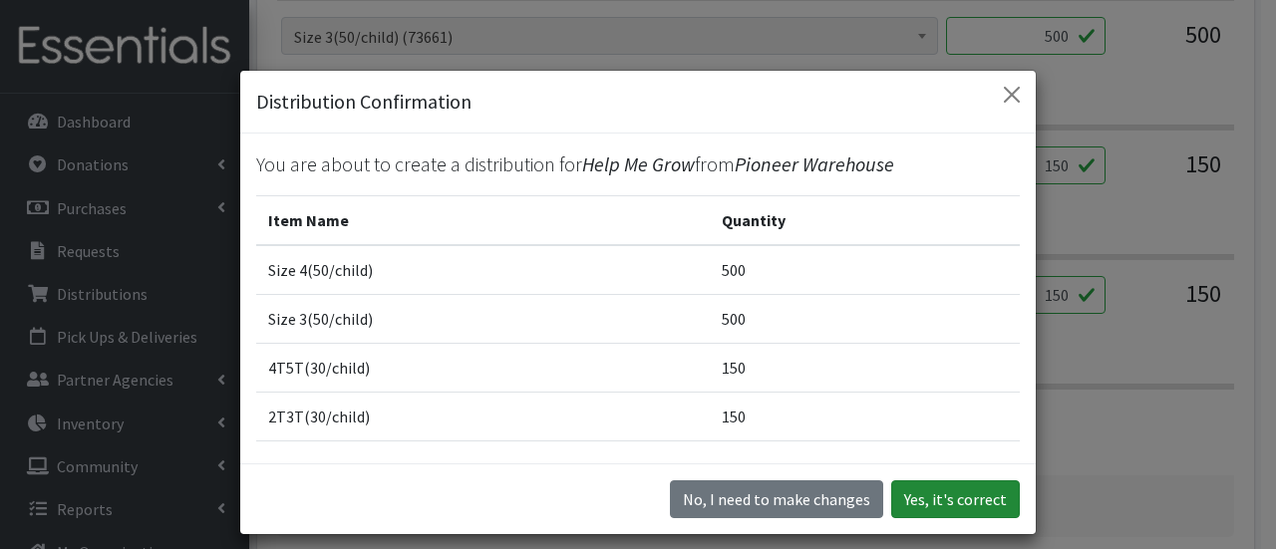
click at [957, 490] on button "Yes, it's correct" at bounding box center [955, 499] width 129 height 38
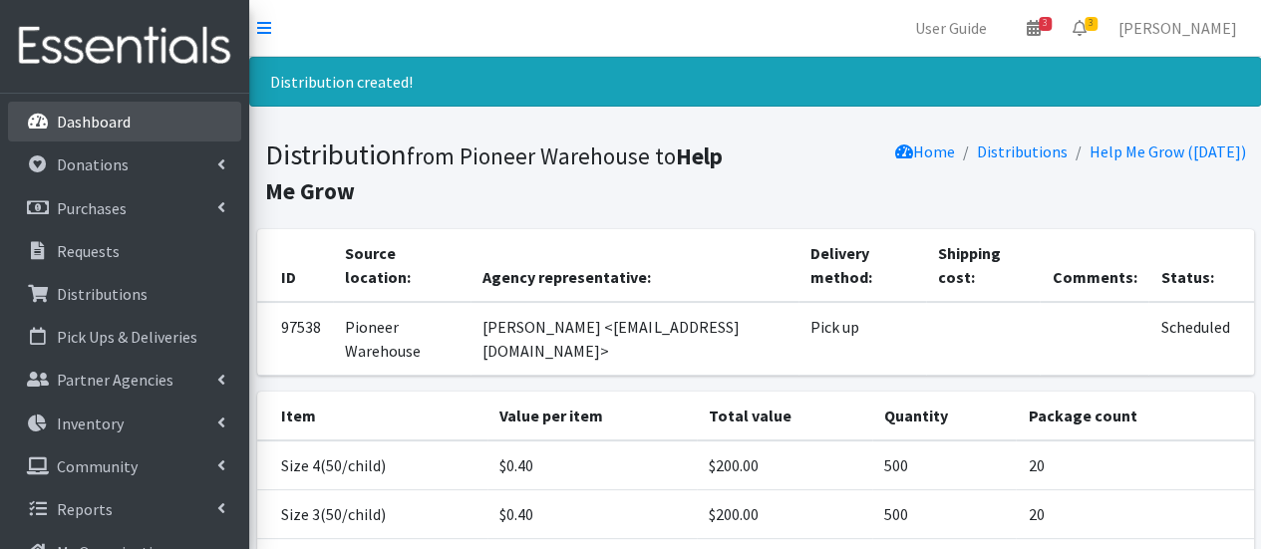
click at [170, 123] on link "Dashboard" at bounding box center [124, 122] width 233 height 40
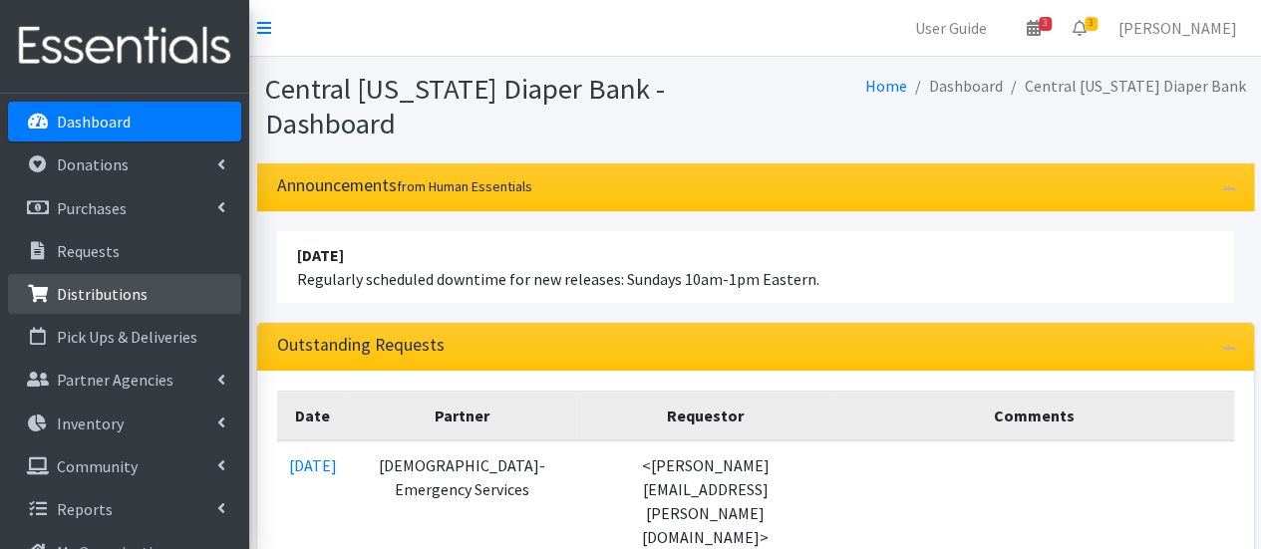
click at [138, 300] on p "Distributions" at bounding box center [102, 294] width 91 height 20
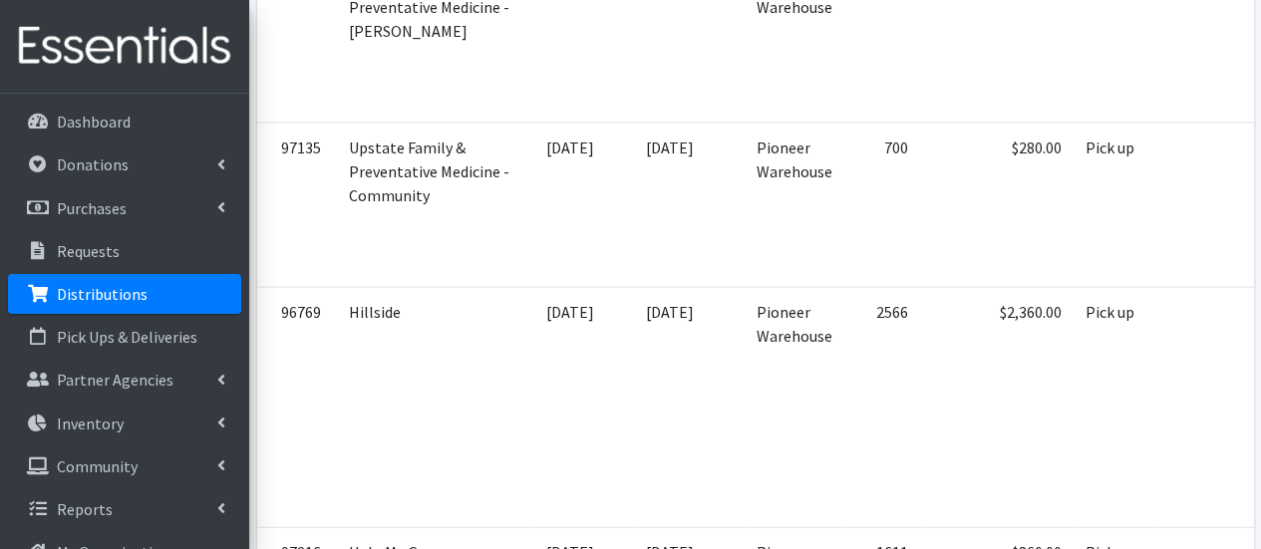
scroll to position [2051, 0]
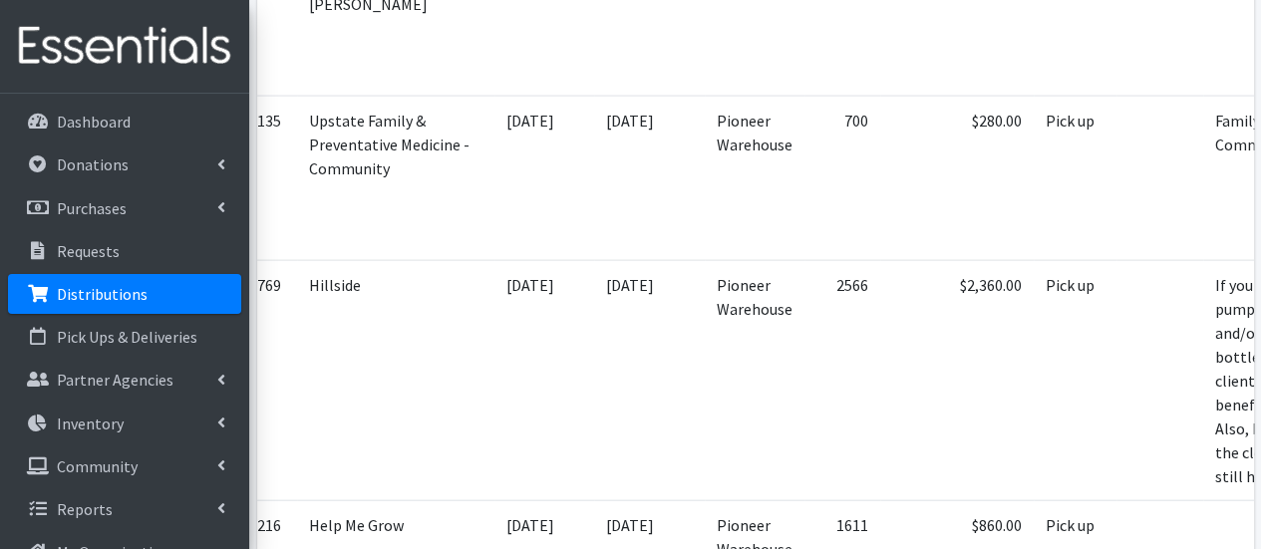
scroll to position [0, 176]
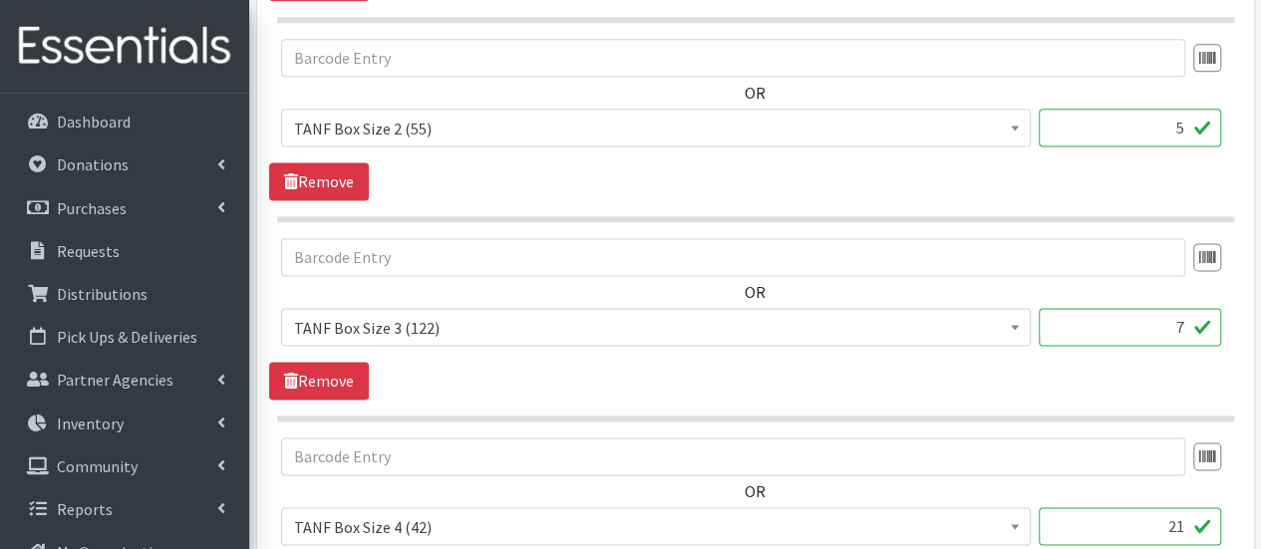
scroll to position [1395, 0]
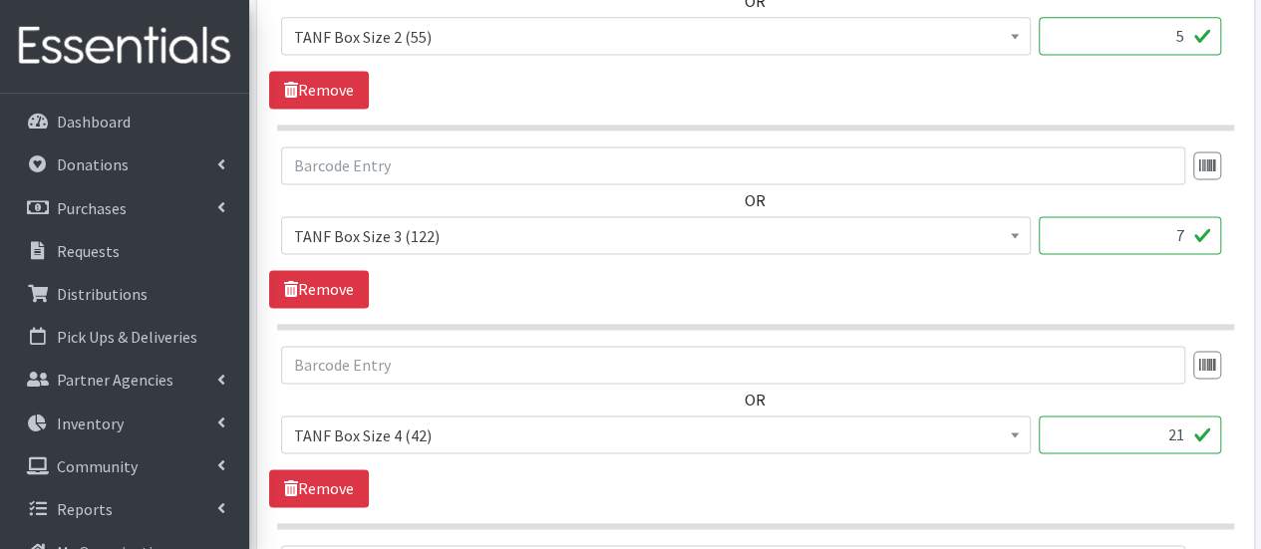
click at [1194, 120] on section "OR 2T3T(30/child) (0) 3T4T(30/child) (0) 4T5T(30/child) (0) 5T-6T (30/child) (0…" at bounding box center [755, 38] width 957 height 183
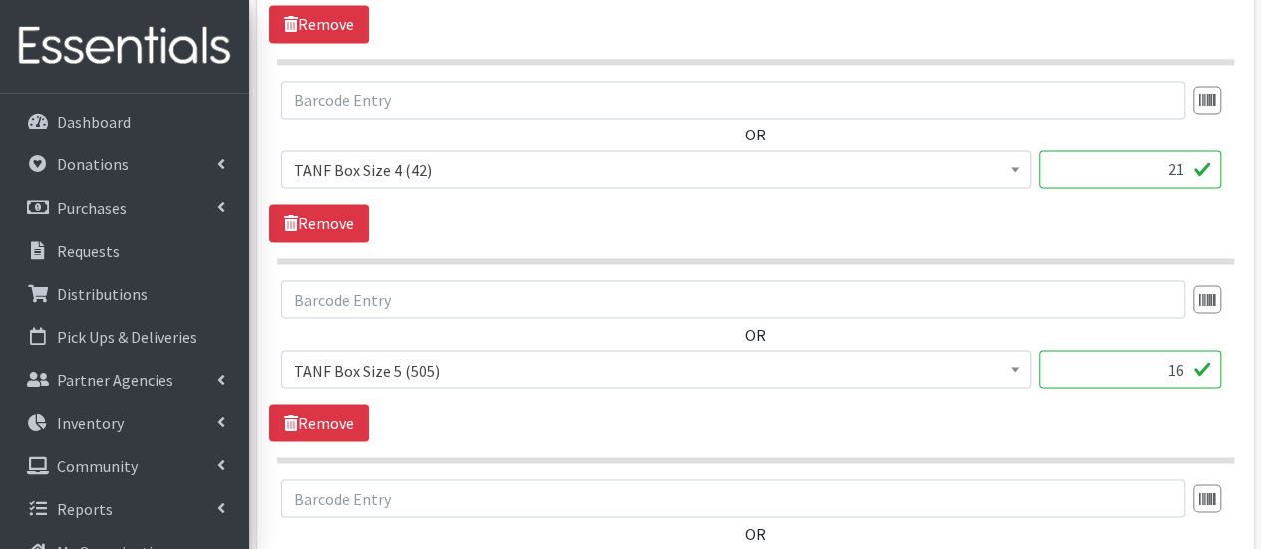
scroll to position [1644, 0]
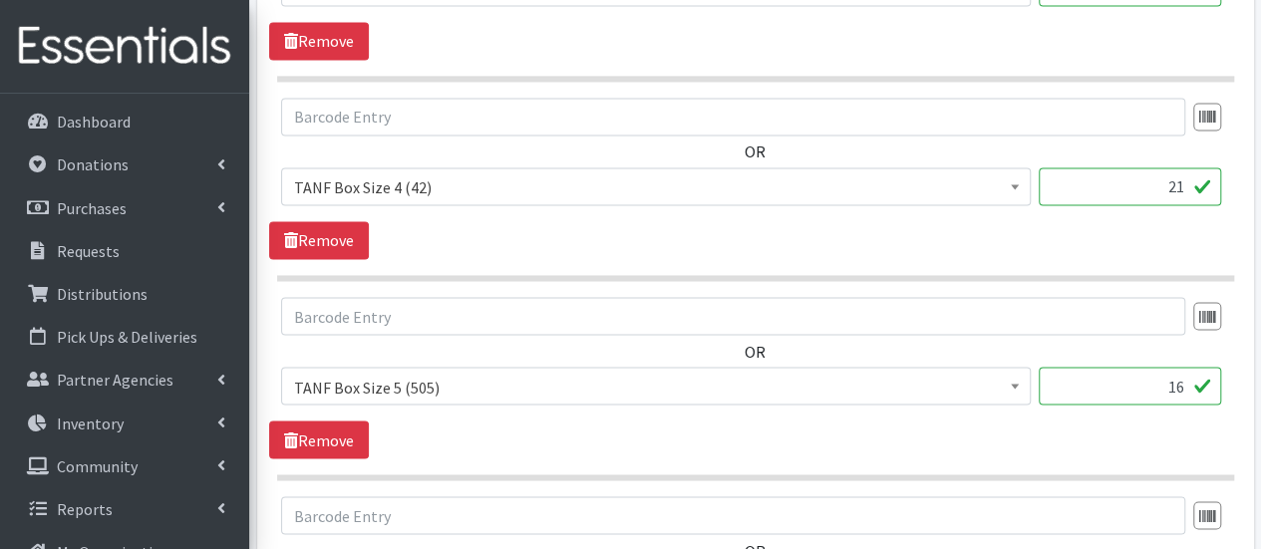
drag, startPoint x: 1164, startPoint y: 182, endPoint x: 1224, endPoint y: 189, distance: 60.2
click at [1224, 189] on div "2T3T(30/child) (0) 3T4T(30/child) (0) 4T5T(30/child) (0) 5T-6T (30/child) (0) A…" at bounding box center [755, 194] width 948 height 54
type input "18"
drag, startPoint x: 1173, startPoint y: 378, endPoint x: 1214, endPoint y: 372, distance: 41.3
click at [1214, 372] on input "16" at bounding box center [1130, 386] width 182 height 38
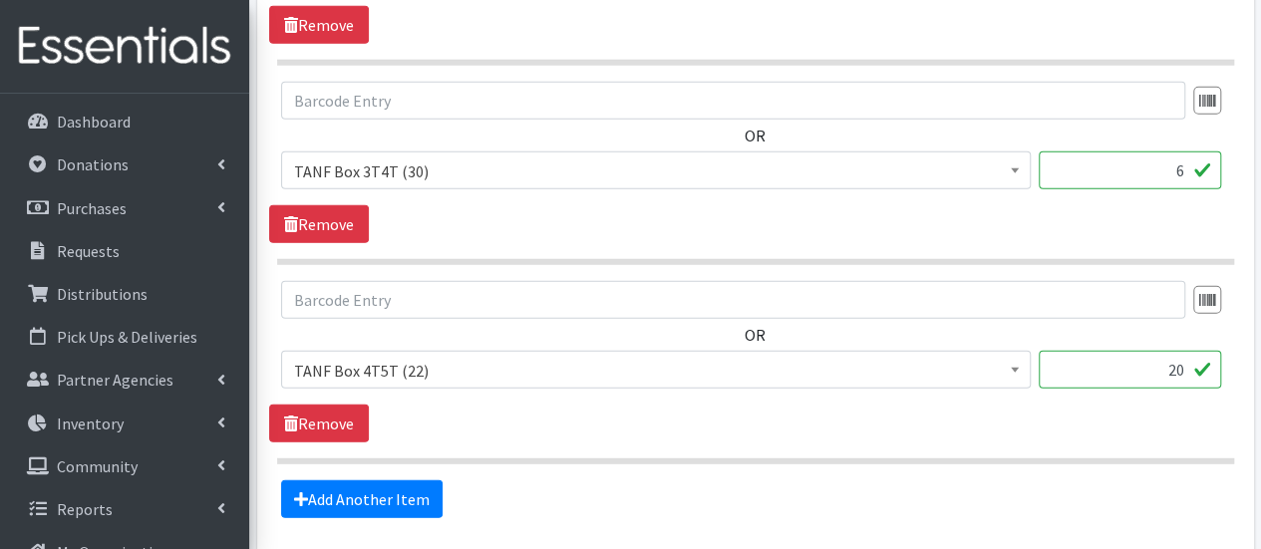
scroll to position [2661, 0]
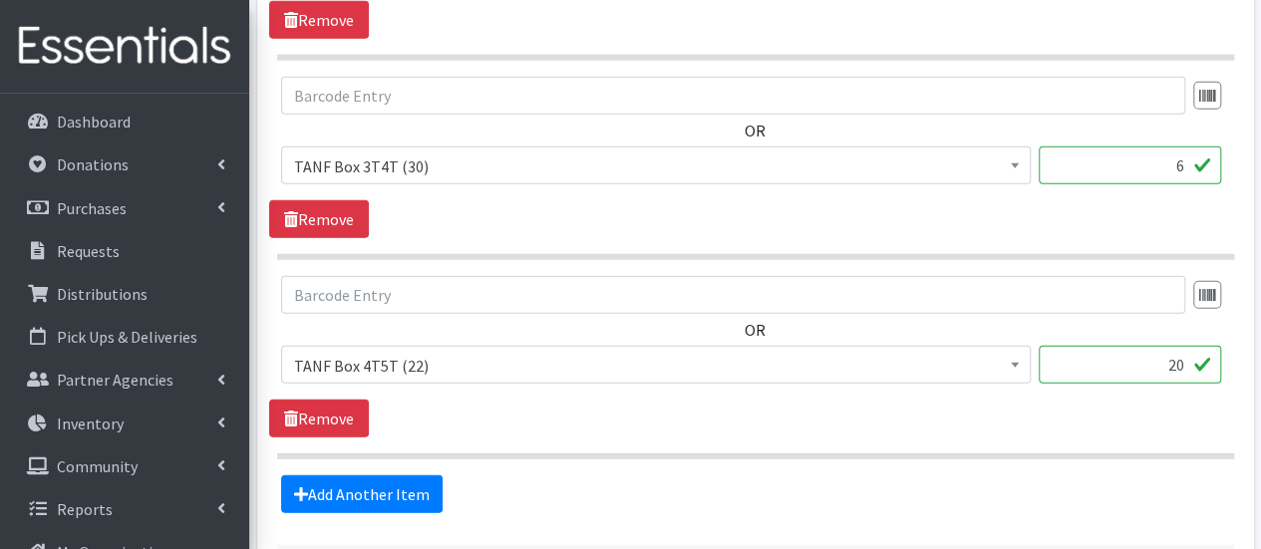
drag, startPoint x: 1159, startPoint y: 368, endPoint x: 1182, endPoint y: 371, distance: 23.1
click at [1180, 366] on input "20" at bounding box center [1130, 365] width 182 height 38
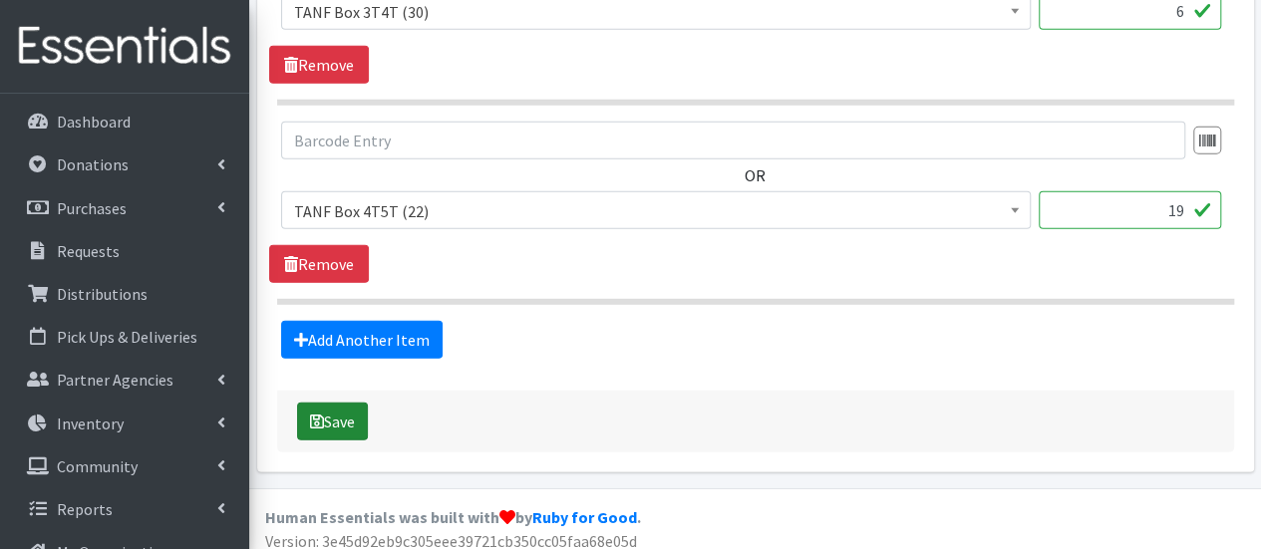
type input "19"
click at [324, 414] on button "Save" at bounding box center [332, 422] width 71 height 38
